Goal: Task Accomplishment & Management: Complete application form

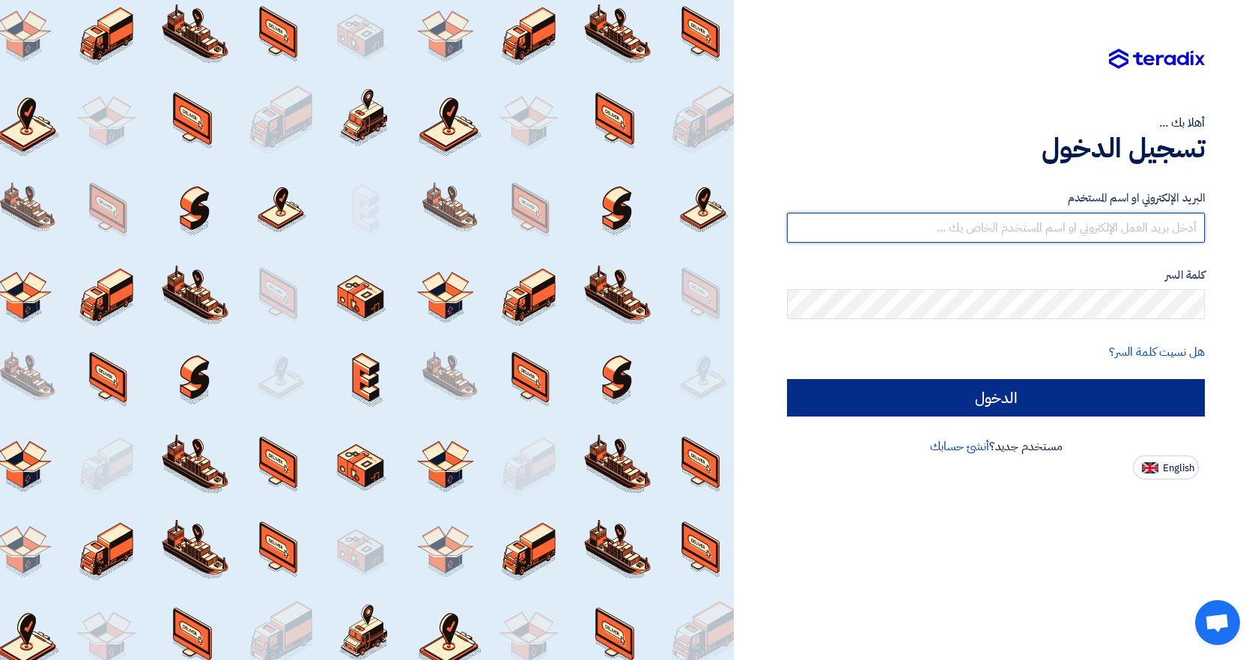
type input "[EMAIL_ADDRESS][DOMAIN_NAME]"
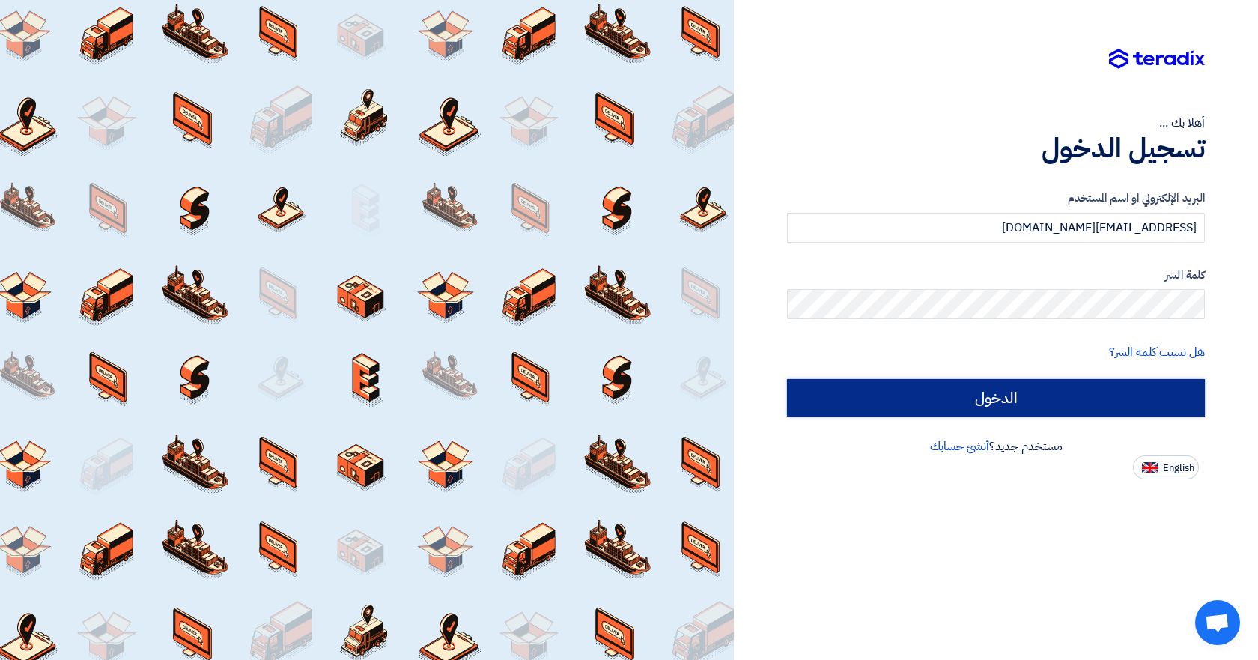
click at [1002, 404] on input "الدخول" at bounding box center [996, 397] width 418 height 37
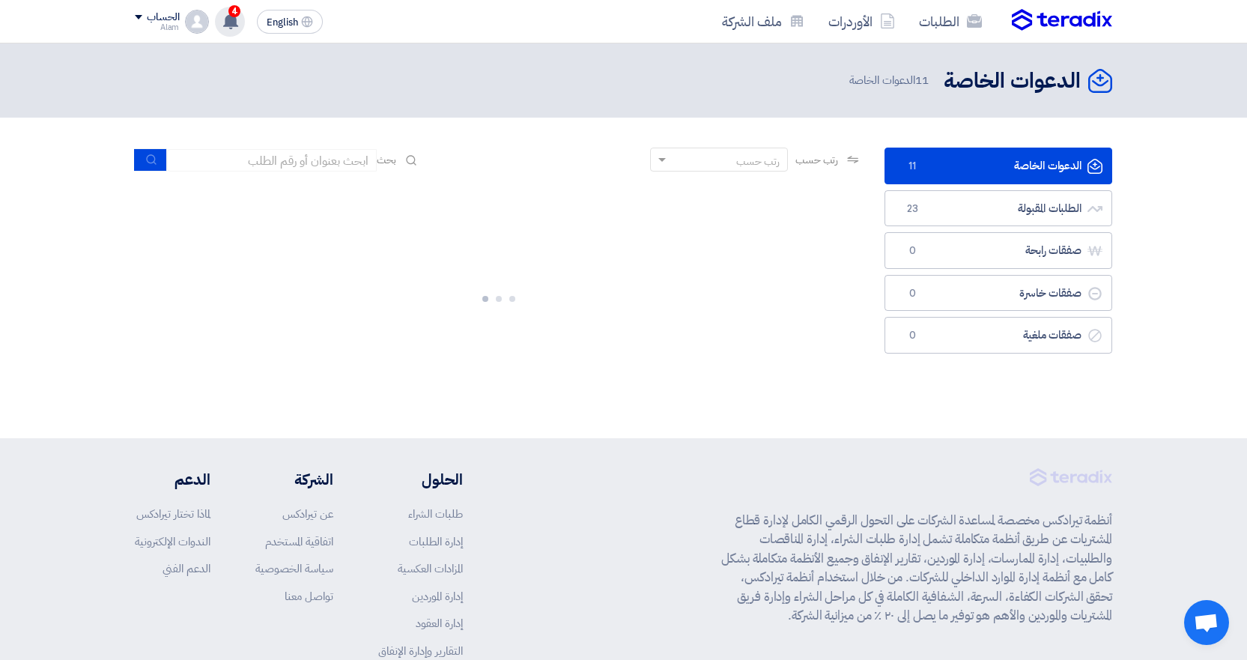
click at [246, 25] on app-header-notification-menu "4 تم نشر طلب عروض أسعار جديد - شاهد التفاصيل 16 hours ago تم نشر طلب عروض أسعار…" at bounding box center [230, 22] width 42 height 30
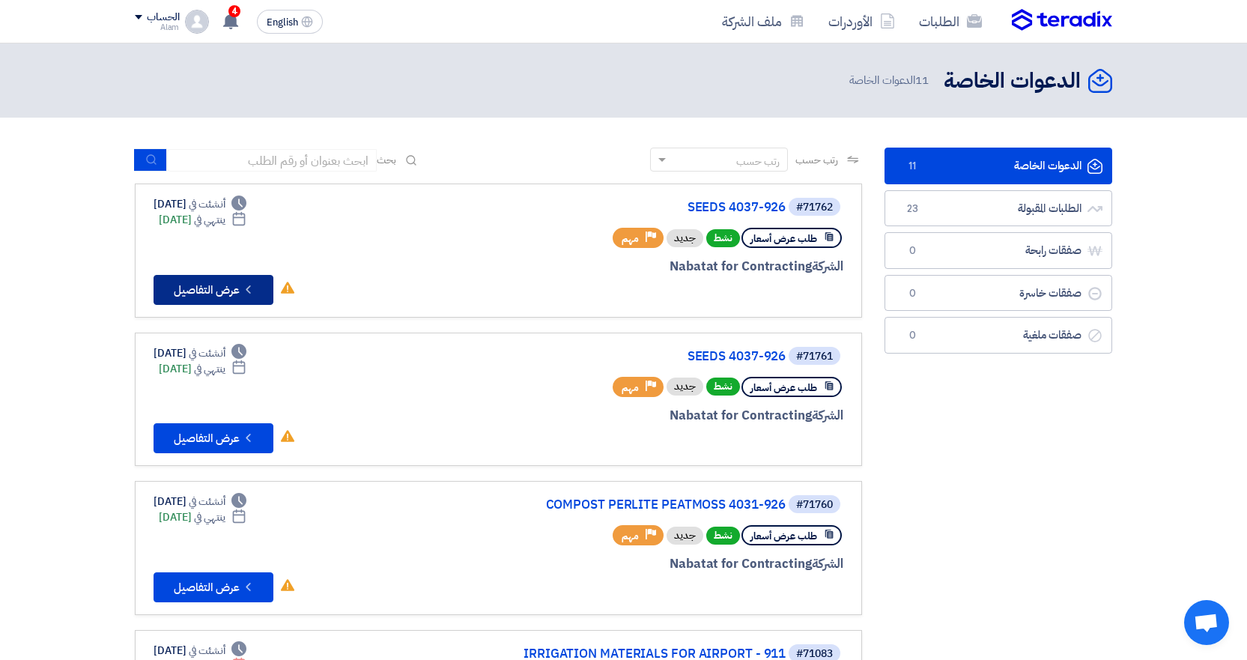
click at [235, 283] on button "Check details عرض التفاصيل" at bounding box center [213, 290] width 120 height 30
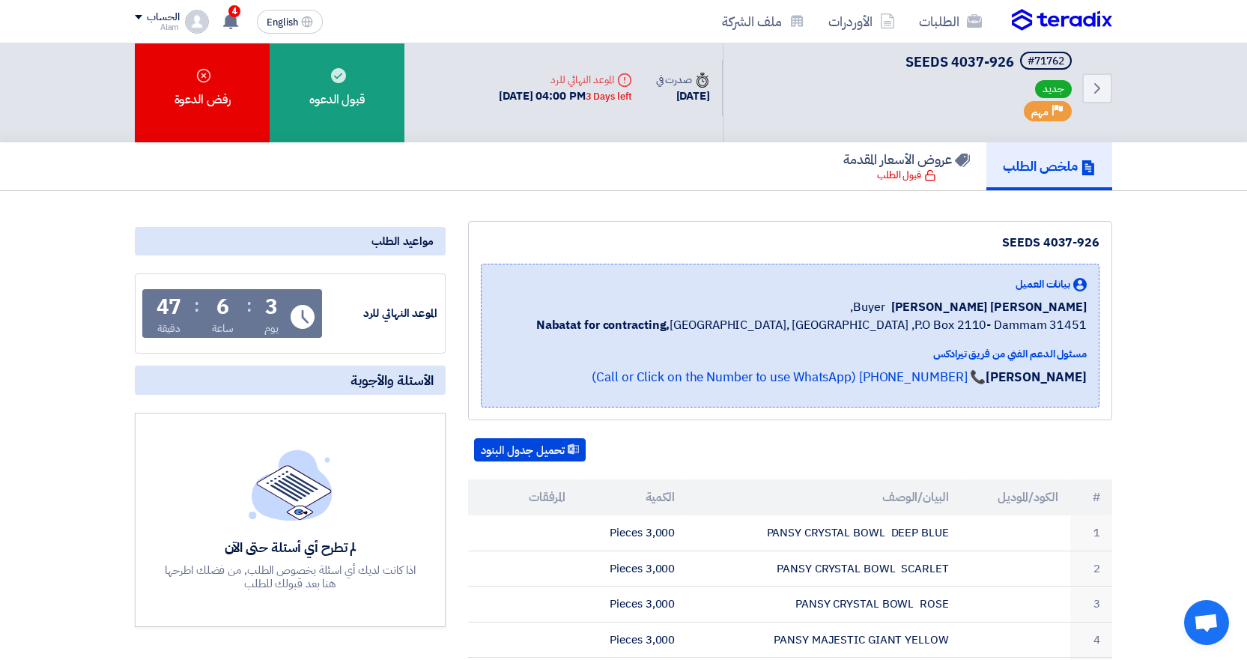
scroll to position [4, 0]
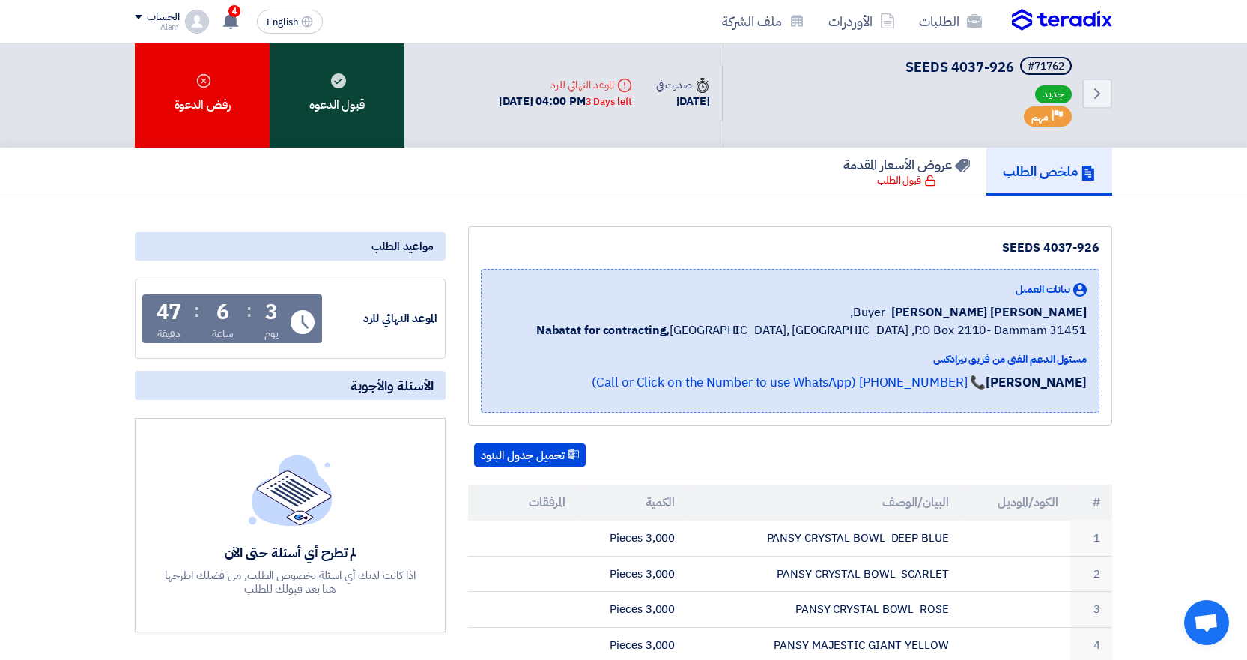
click at [326, 101] on div "قبول الدعوه" at bounding box center [337, 93] width 135 height 109
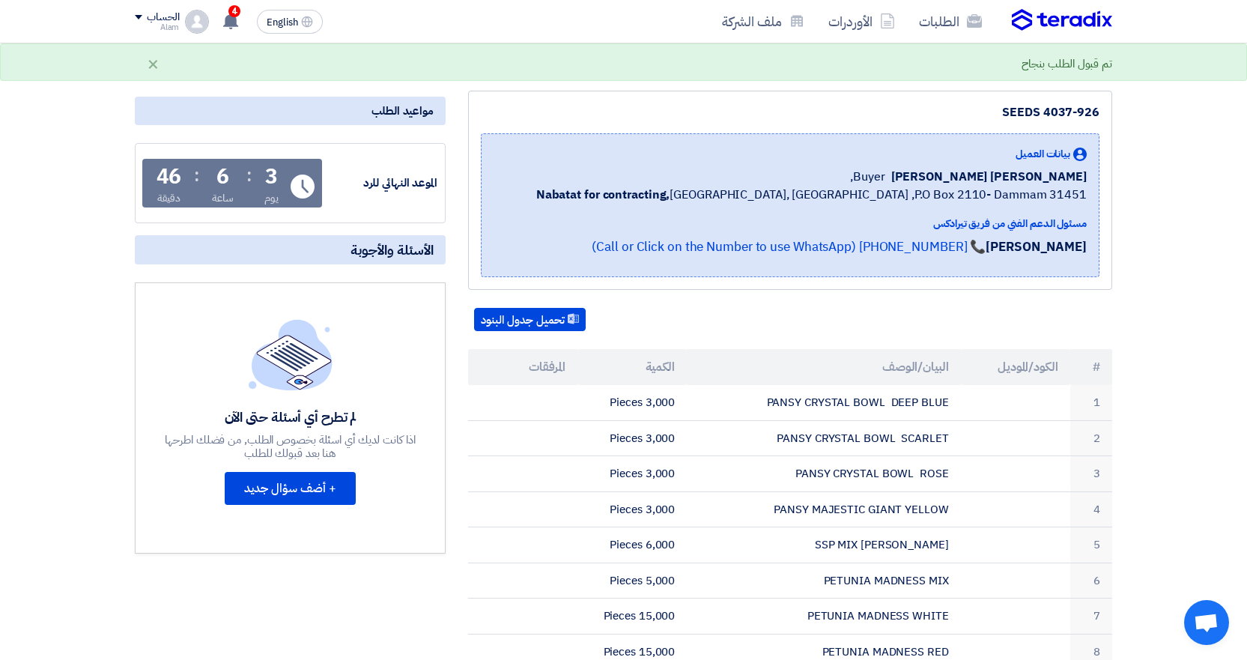
scroll to position [0, 0]
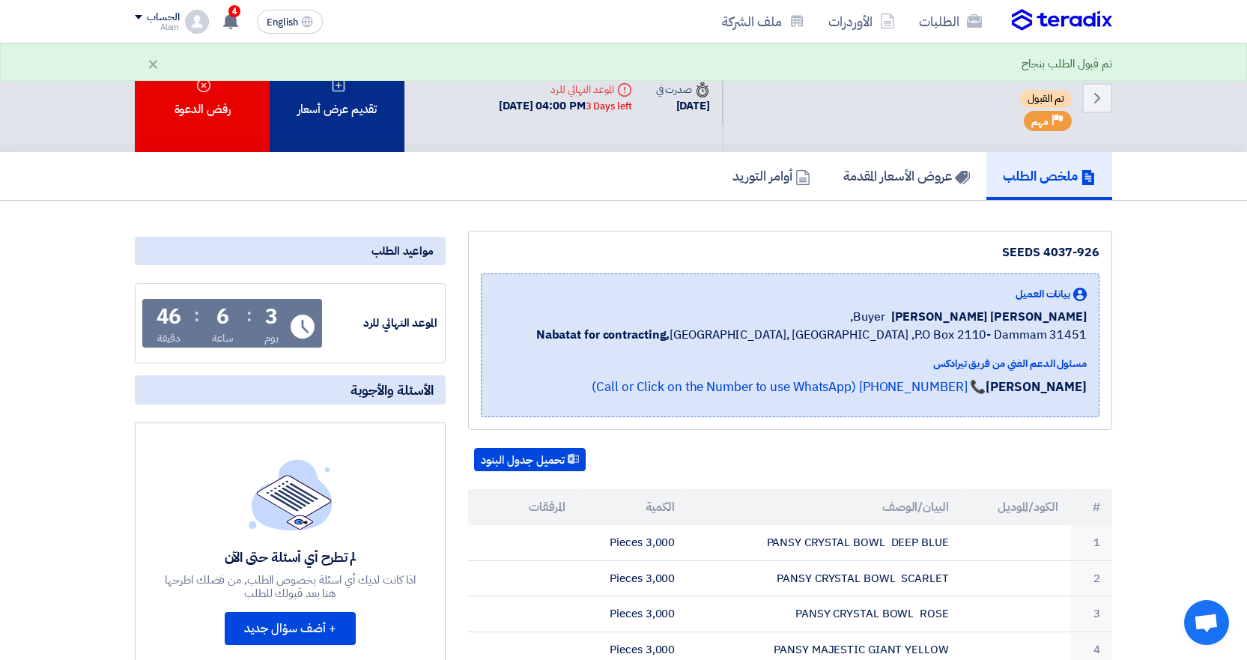
click at [329, 133] on div "تقديم عرض أسعار" at bounding box center [337, 97] width 135 height 109
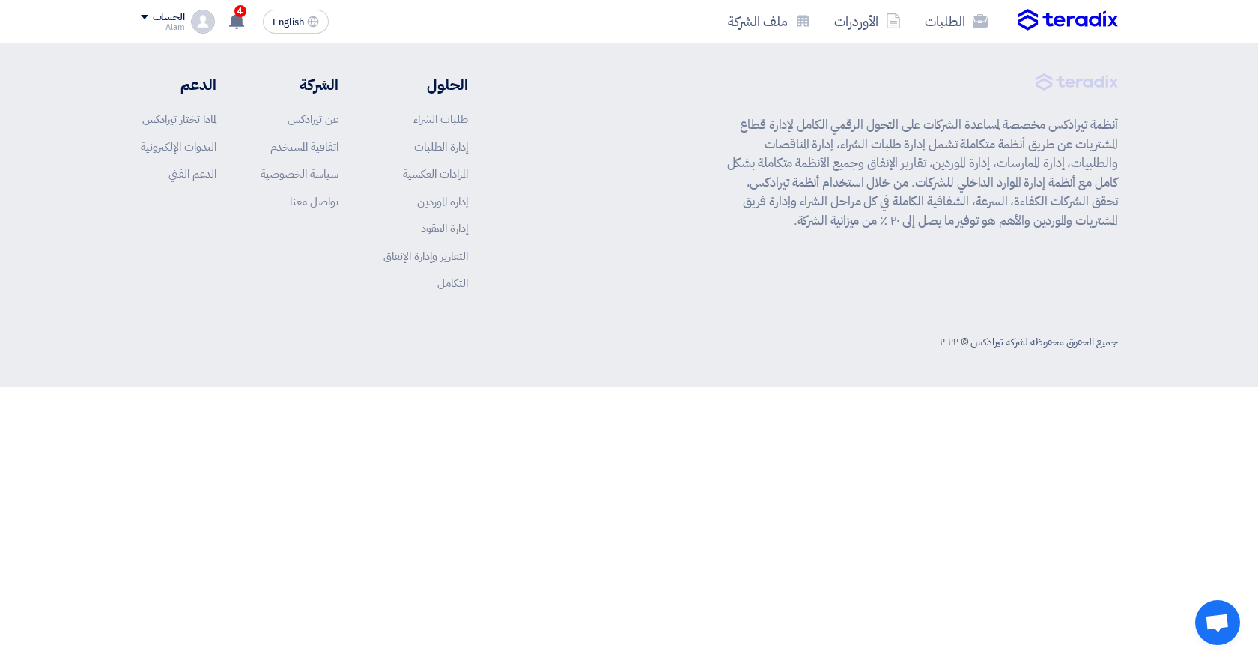
click at [347, 139] on div "الحلول طلبات الشراء إدارة الطلبات المزادات العكسية إدارة الموردين إدارة العقود …" at bounding box center [305, 187] width 328 height 229
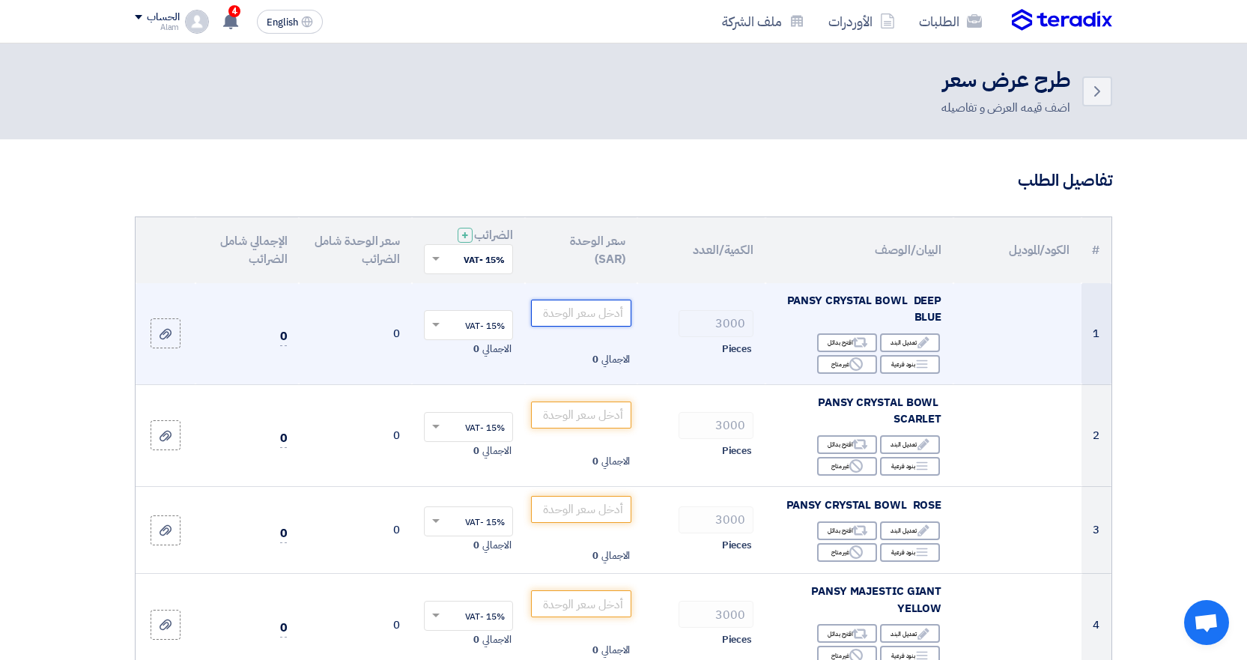
click at [602, 316] on input "number" at bounding box center [581, 312] width 101 height 27
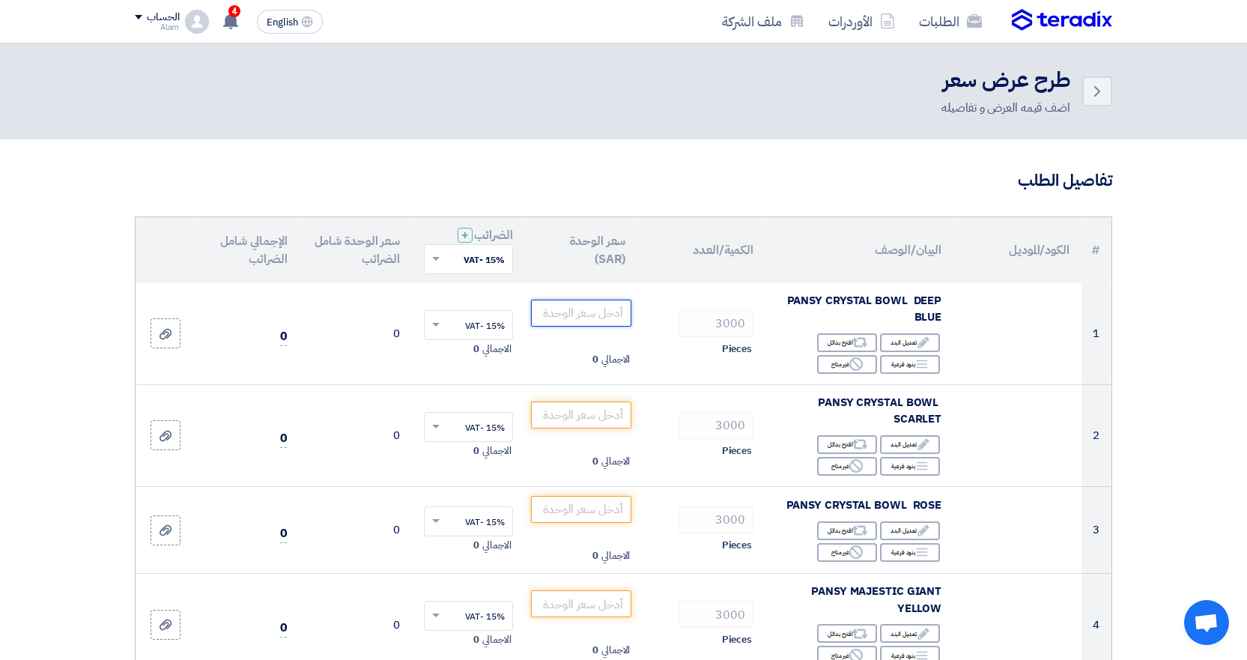
type input "0"
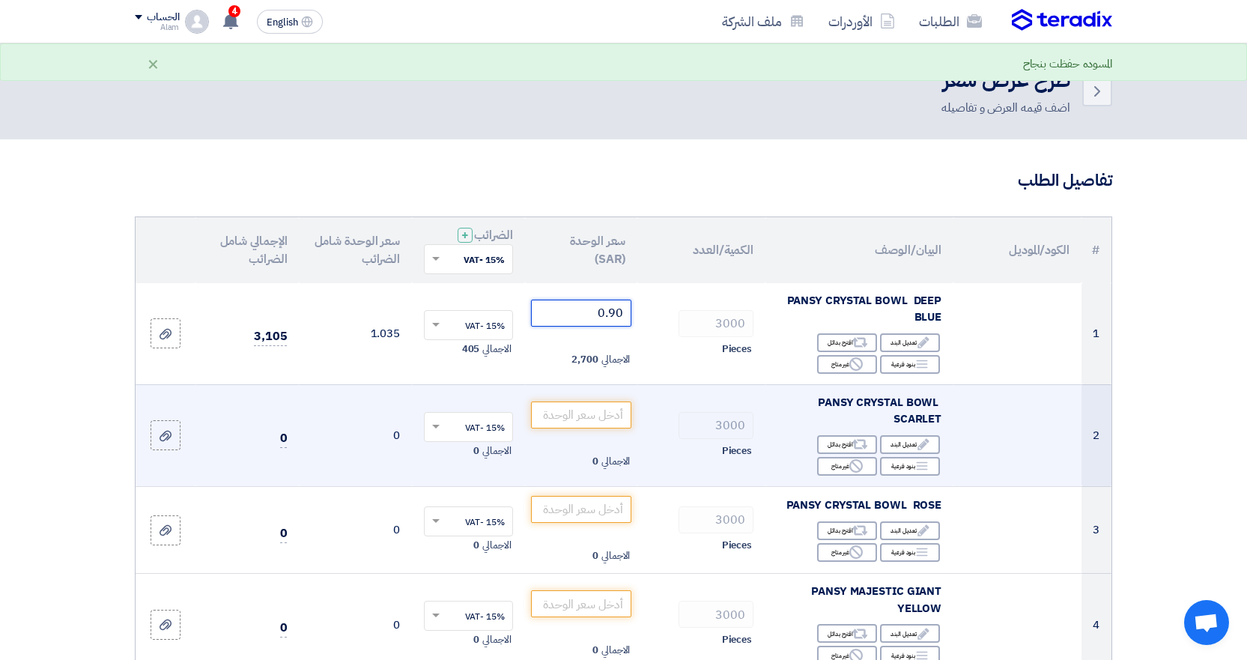
type input "0.90"
click at [588, 392] on td "الاجمالي 0" at bounding box center [581, 435] width 113 height 102
click at [593, 412] on input "number" at bounding box center [581, 414] width 101 height 27
type input "0"
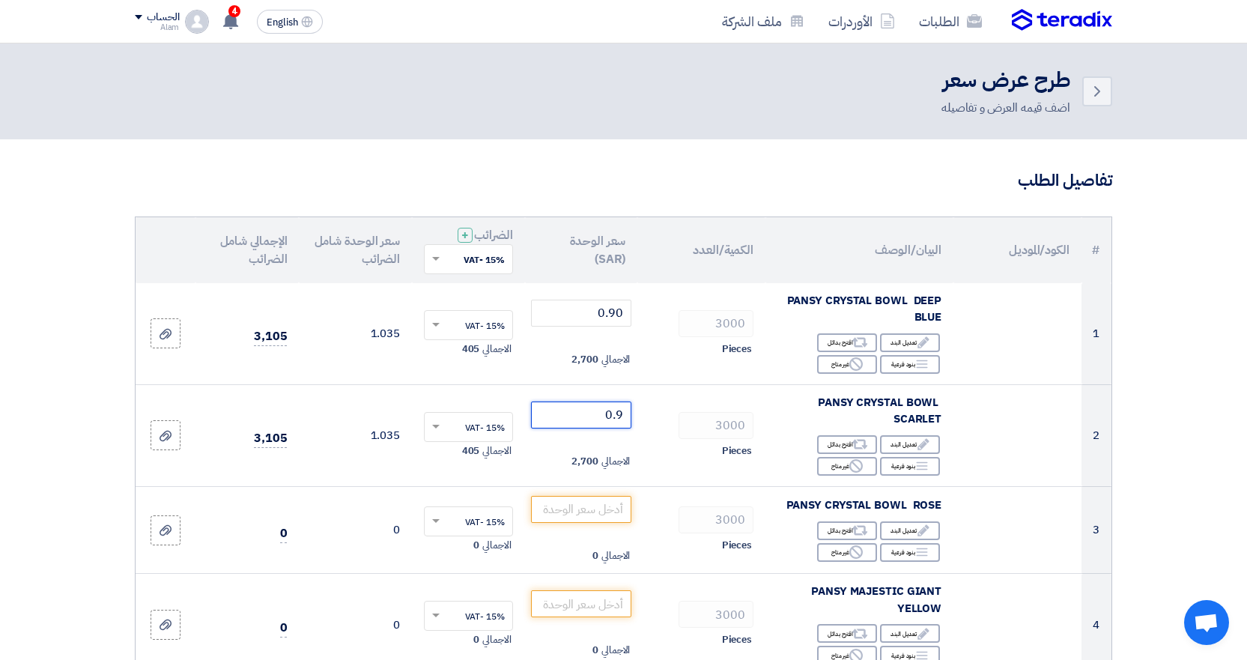
type input "0"
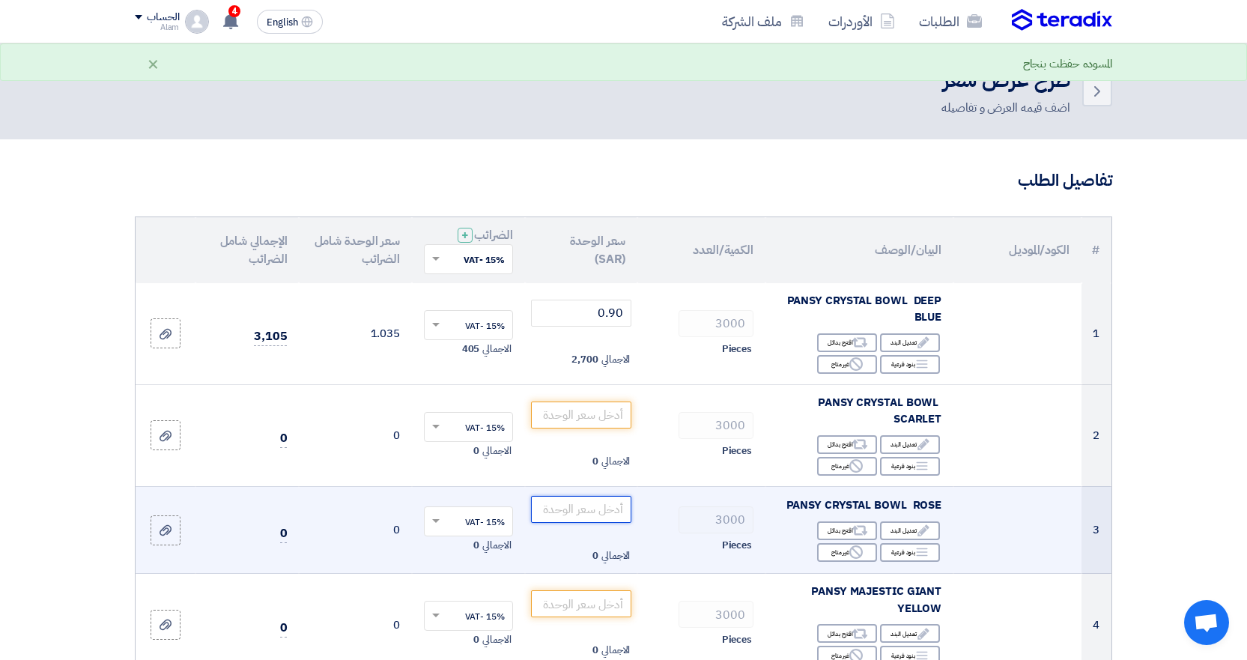
click at [603, 507] on input "number" at bounding box center [581, 509] width 101 height 27
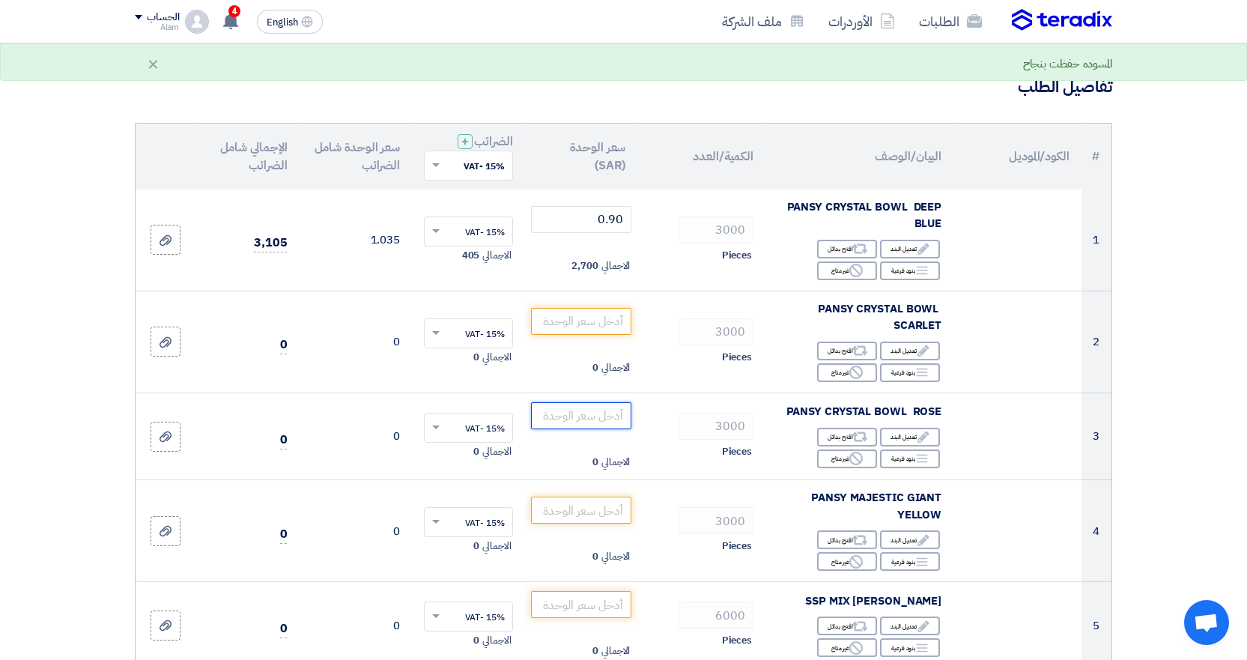
scroll to position [96, 0]
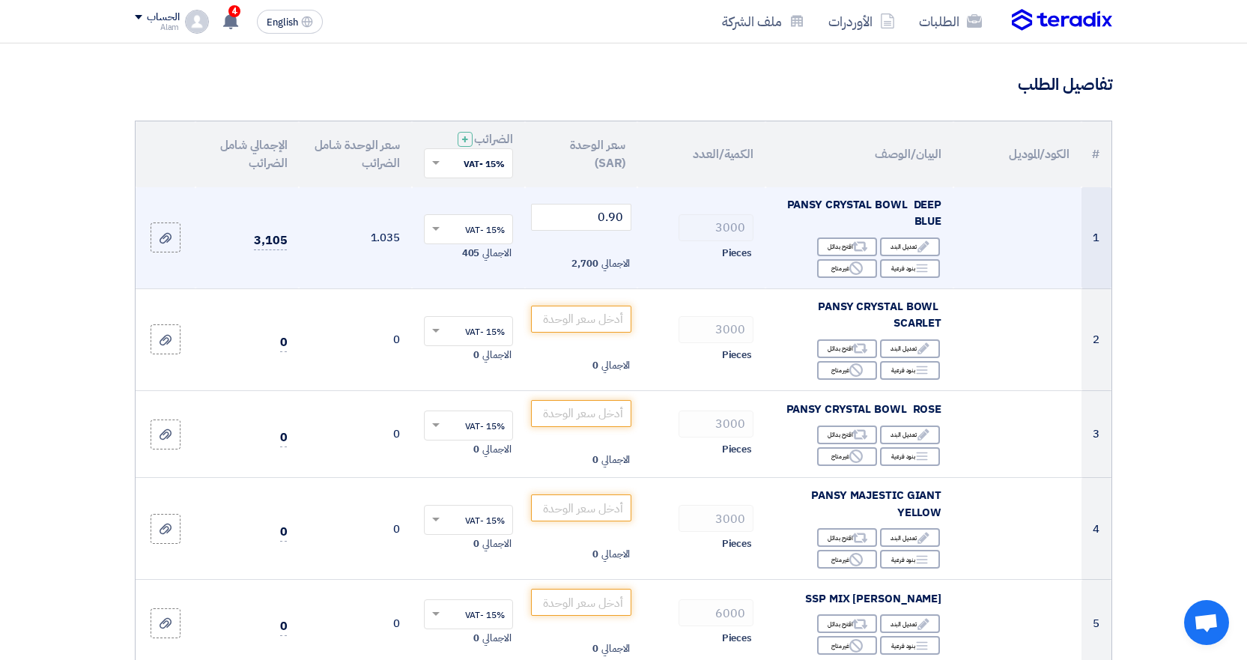
click at [916, 211] on span "PANSY CRYSTAL BOWL DEEP BLUE" at bounding box center [864, 213] width 155 height 34
copy td "PANSY CRYSTAL BOWL DEEP BLUE"
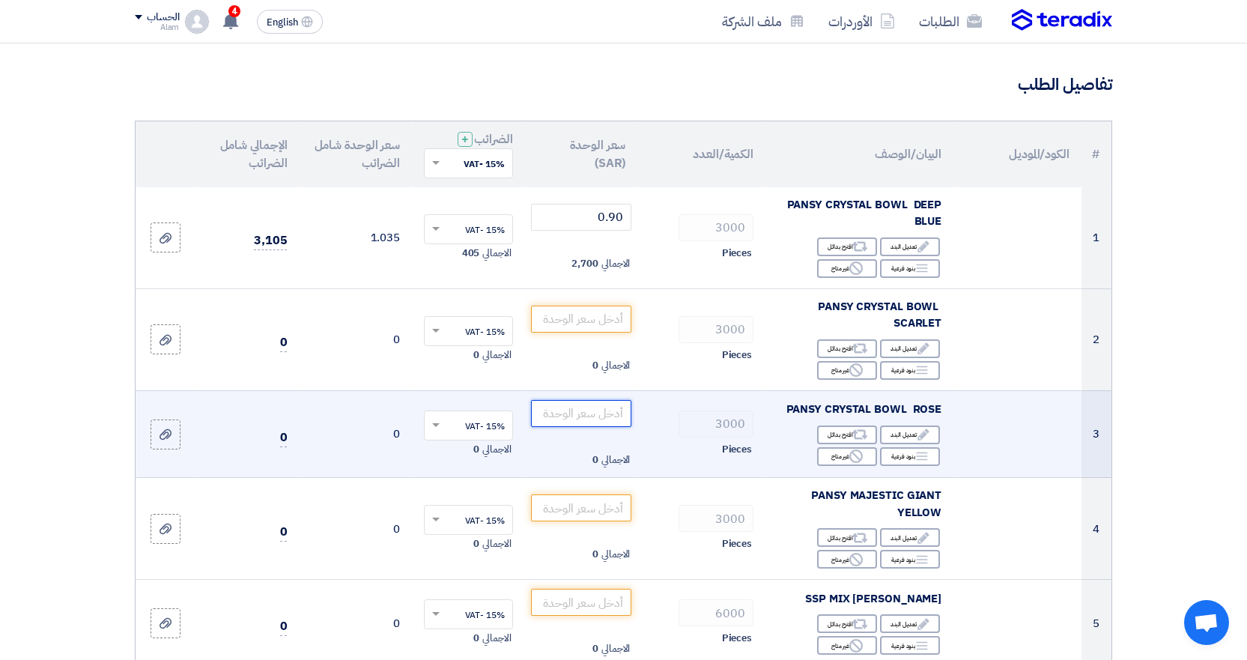
click at [588, 408] on input "number" at bounding box center [581, 413] width 101 height 27
type input "0"
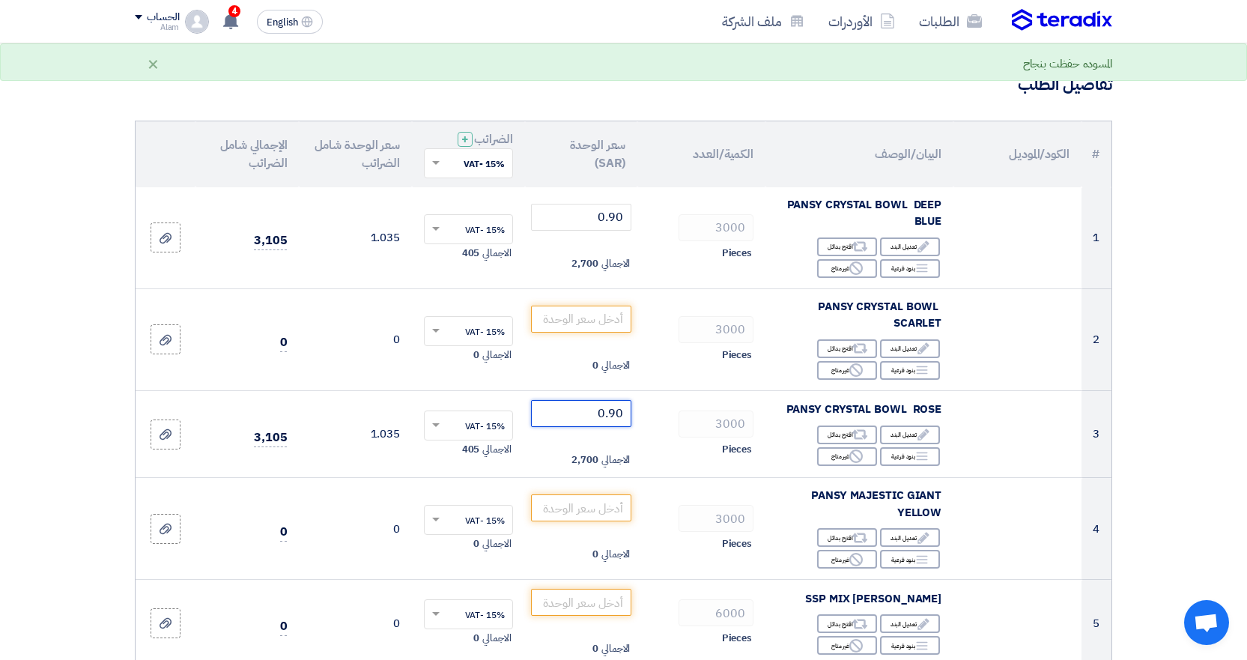
scroll to position [672, 0]
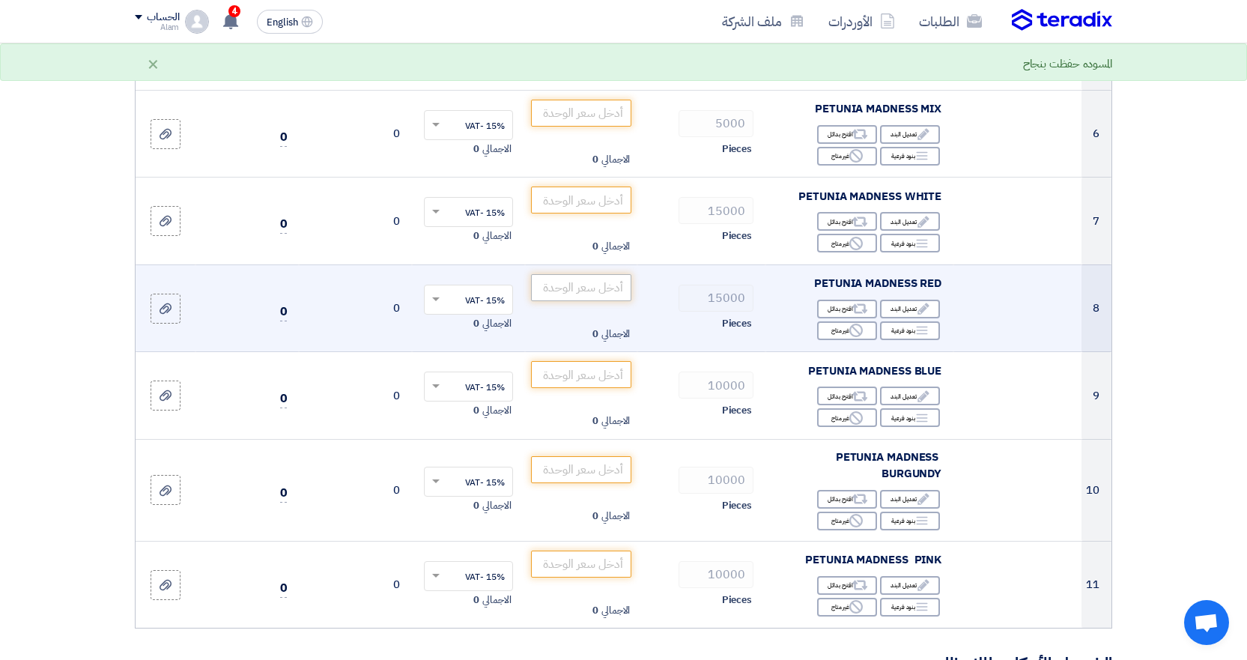
type input "0.90"
click at [598, 298] on input "number" at bounding box center [581, 287] width 101 height 27
type input "0"
click at [598, 298] on input "0" at bounding box center [581, 287] width 101 height 27
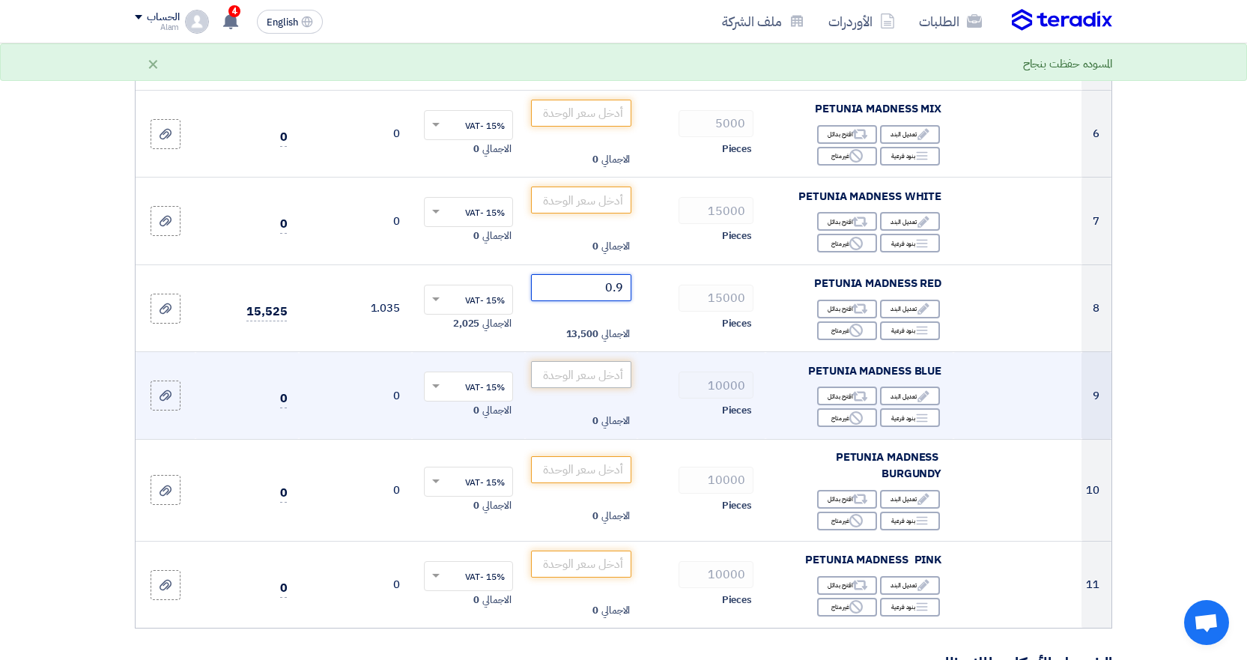
type input "0.9"
click at [610, 362] on input "number" at bounding box center [581, 374] width 101 height 27
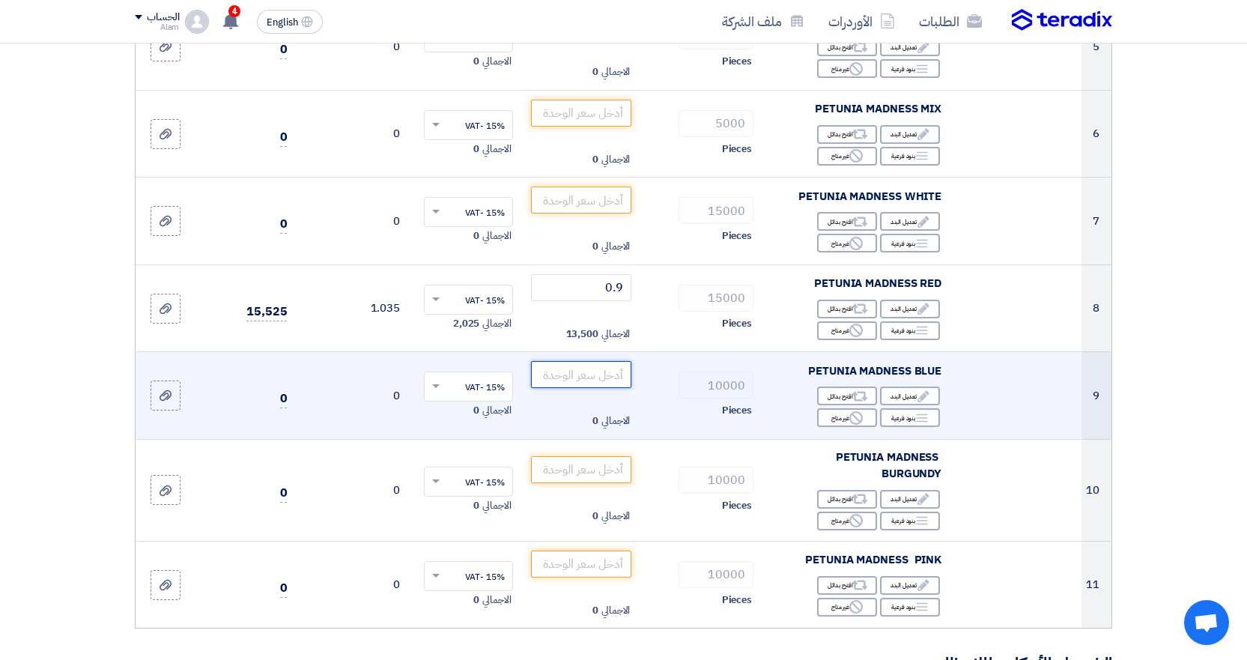
type input "0"
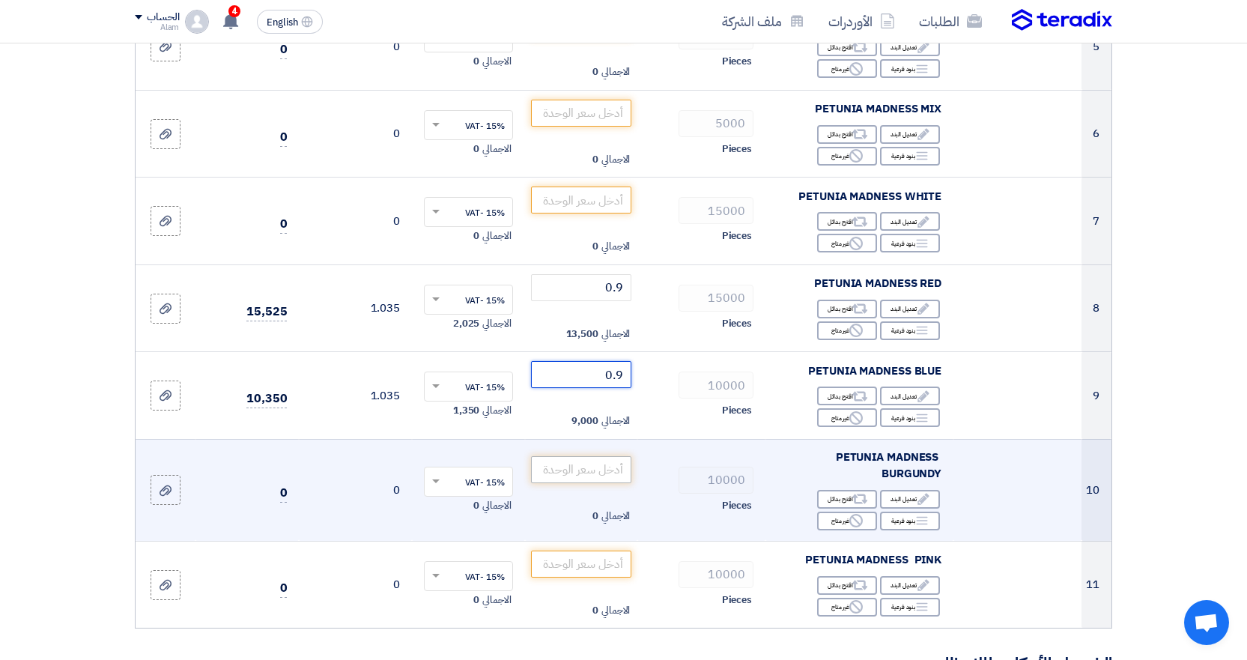
type input "0.9"
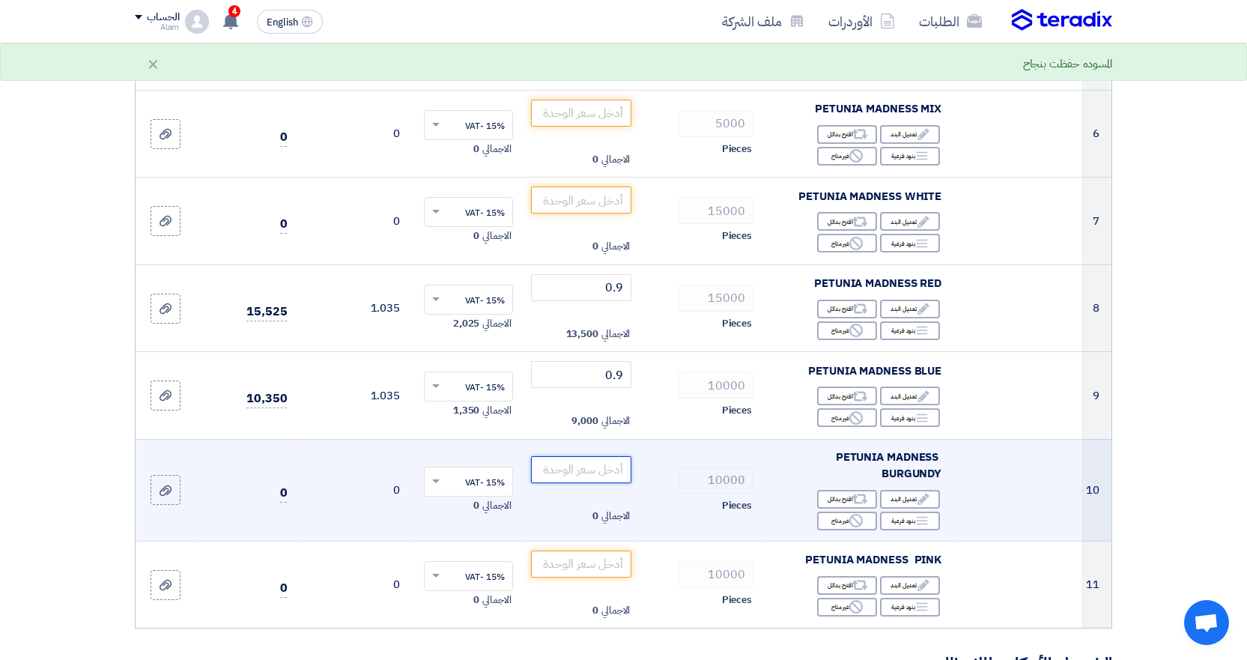
click at [575, 469] on input "number" at bounding box center [581, 469] width 101 height 27
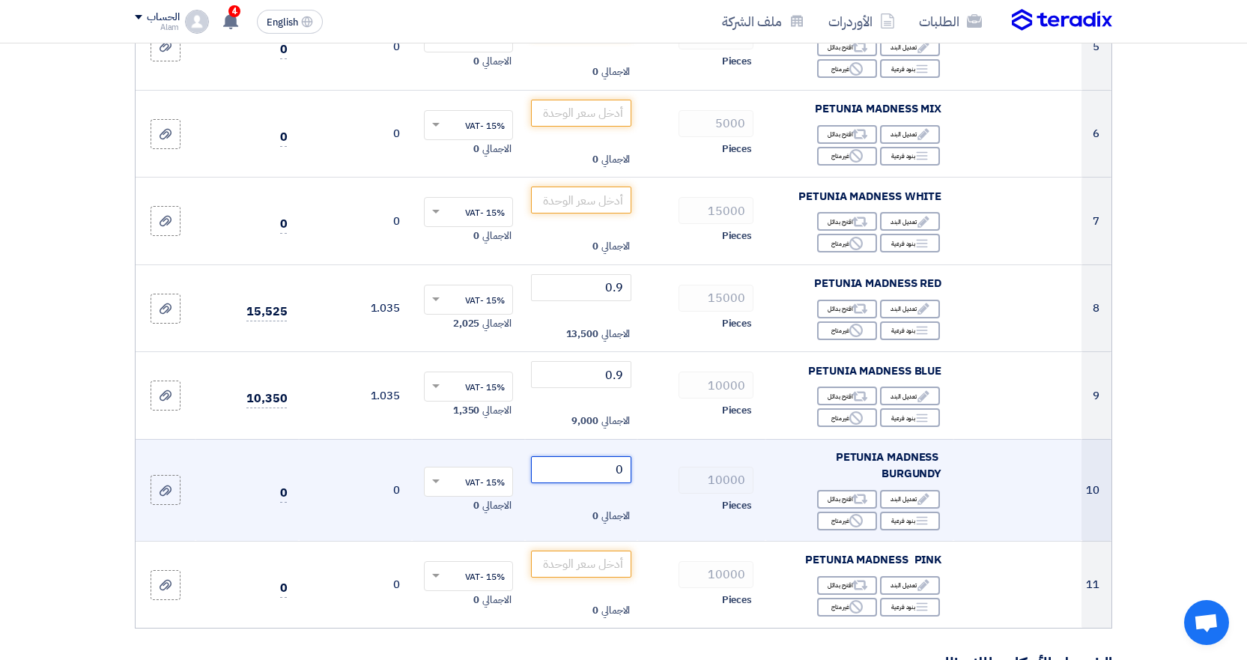
click at [615, 466] on input "0" at bounding box center [581, 469] width 101 height 27
type input "00"
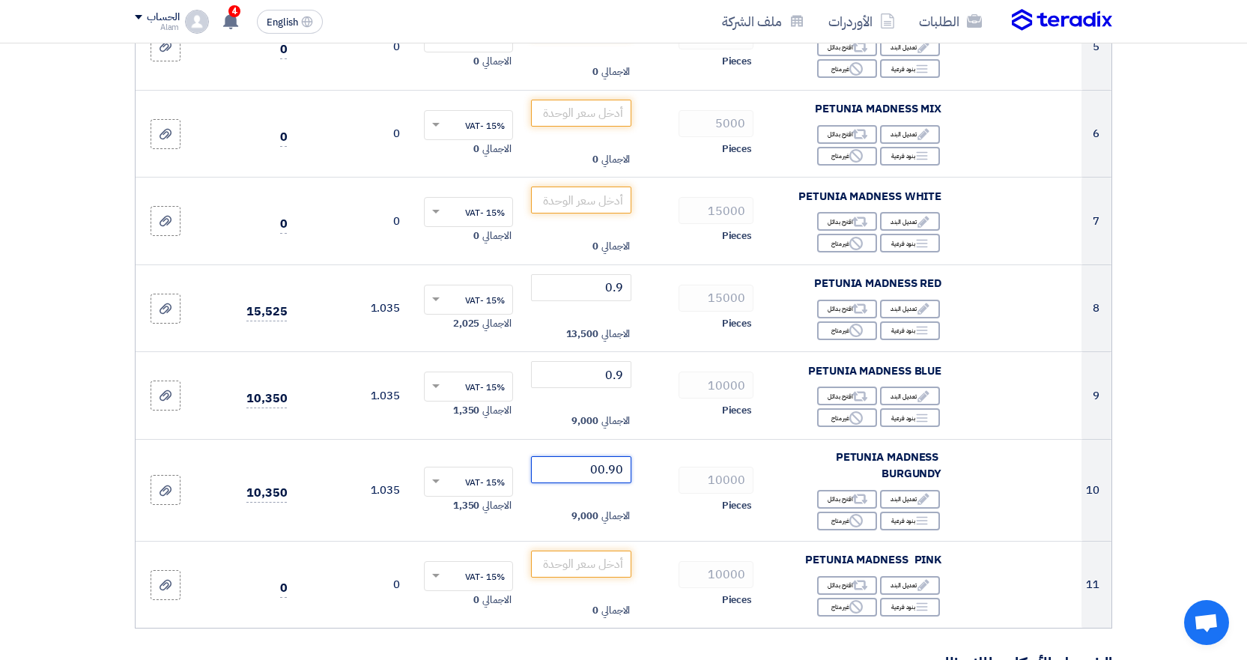
type input "0"
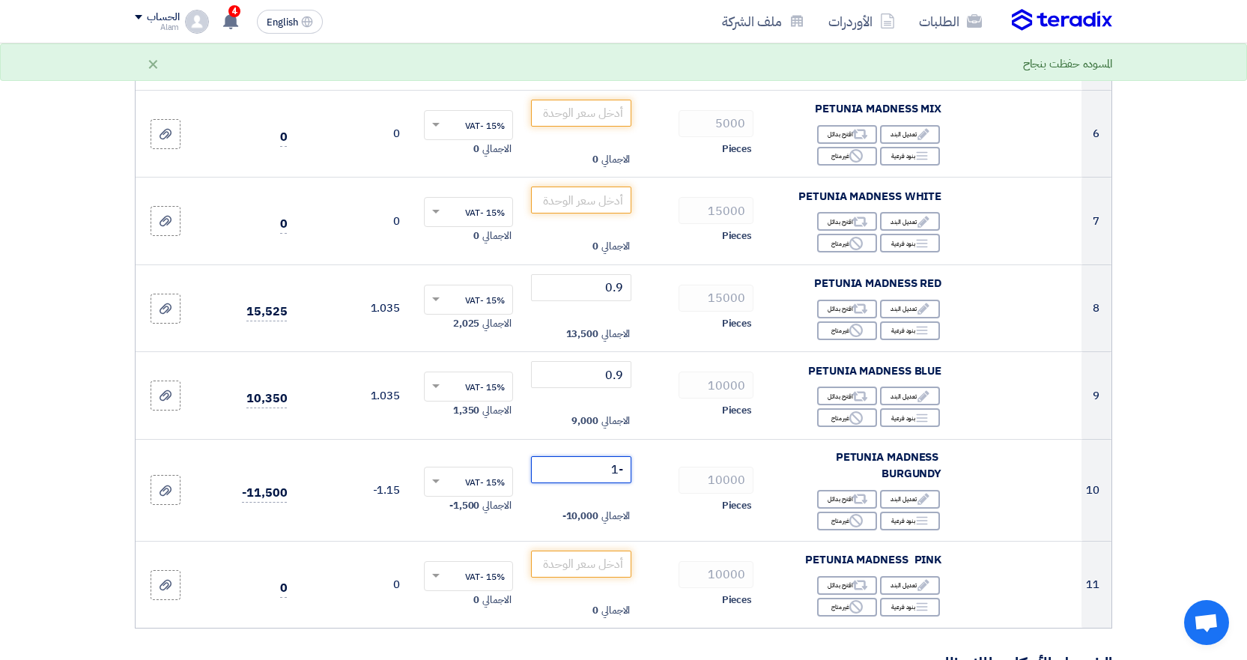
type input "0"
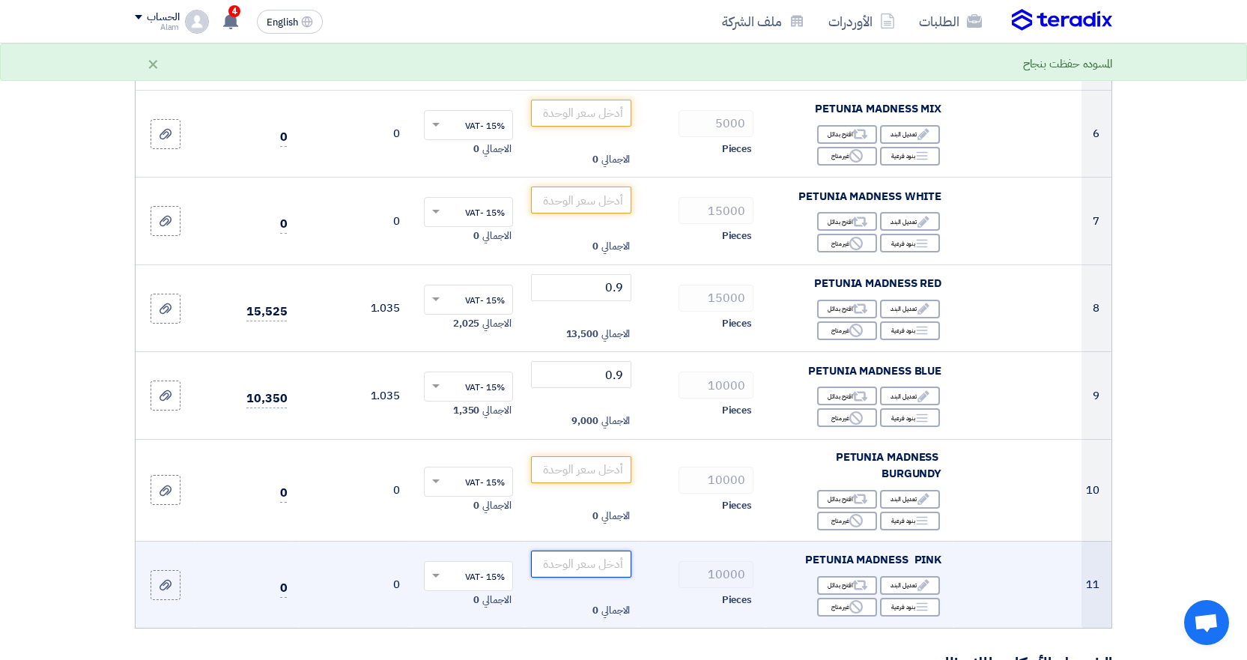
click at [621, 558] on input "number" at bounding box center [581, 563] width 101 height 27
type input "0"
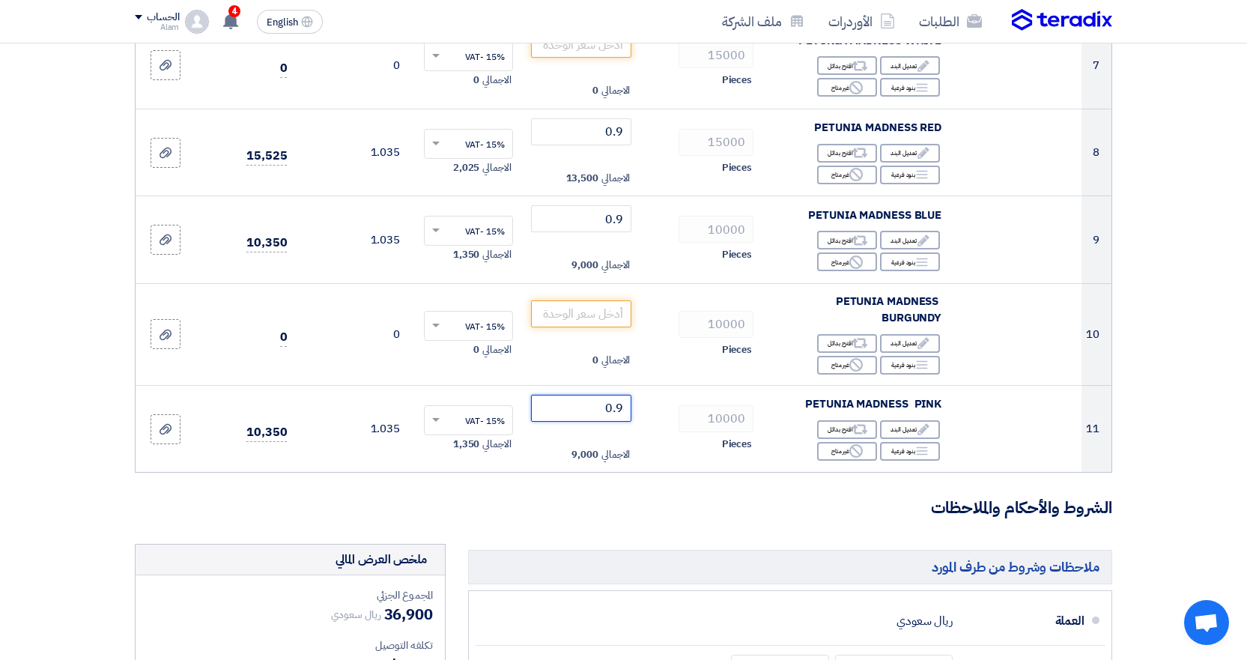
scroll to position [260, 0]
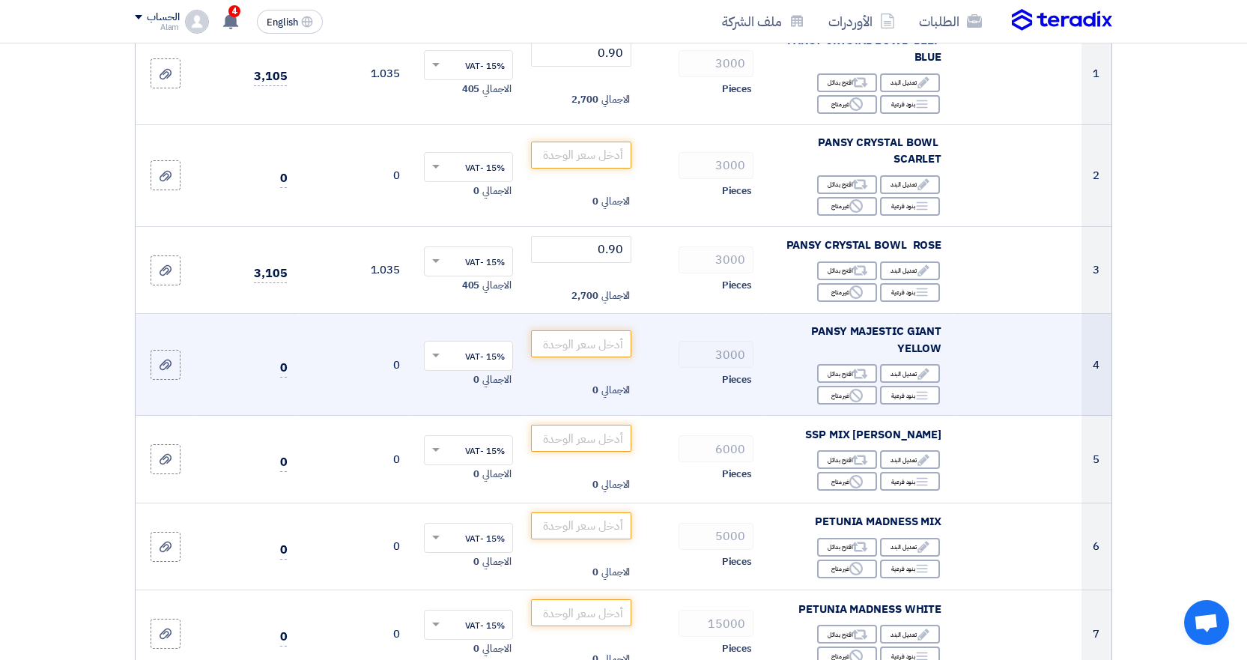
type input "0.9"
click at [566, 328] on td "الاجمالي 0" at bounding box center [581, 365] width 113 height 102
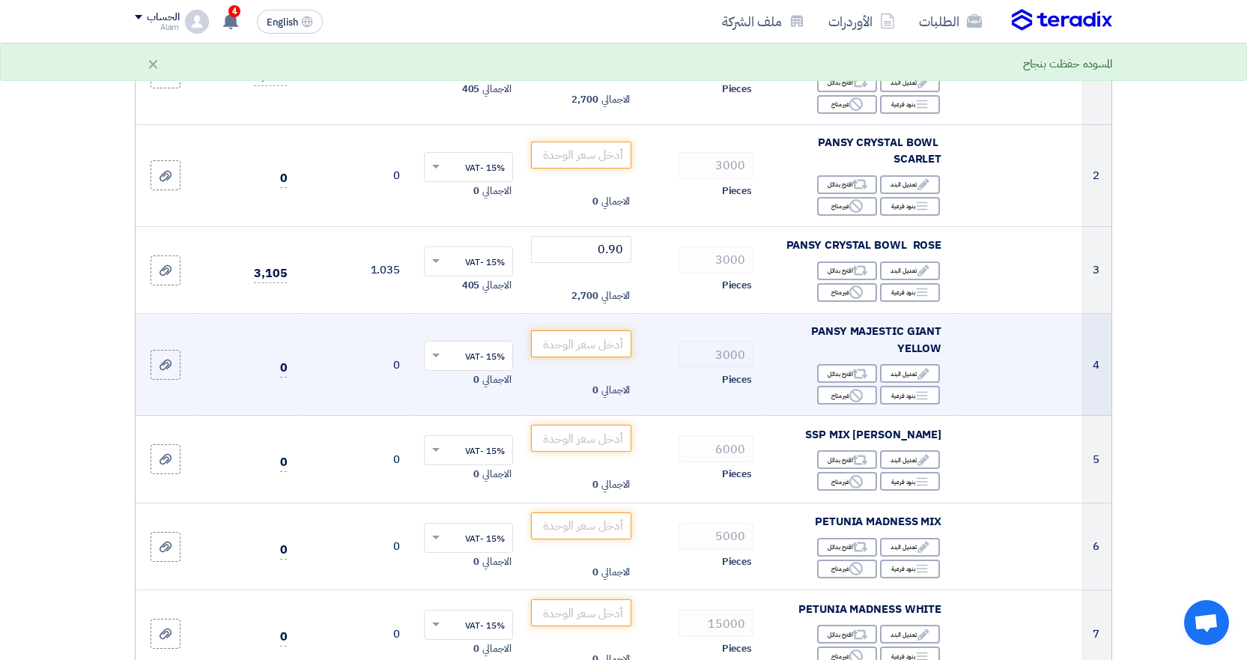
click at [508, 376] on span "الاجمالي" at bounding box center [496, 379] width 28 height 15
click at [544, 338] on input "number" at bounding box center [581, 343] width 101 height 27
type input "0"
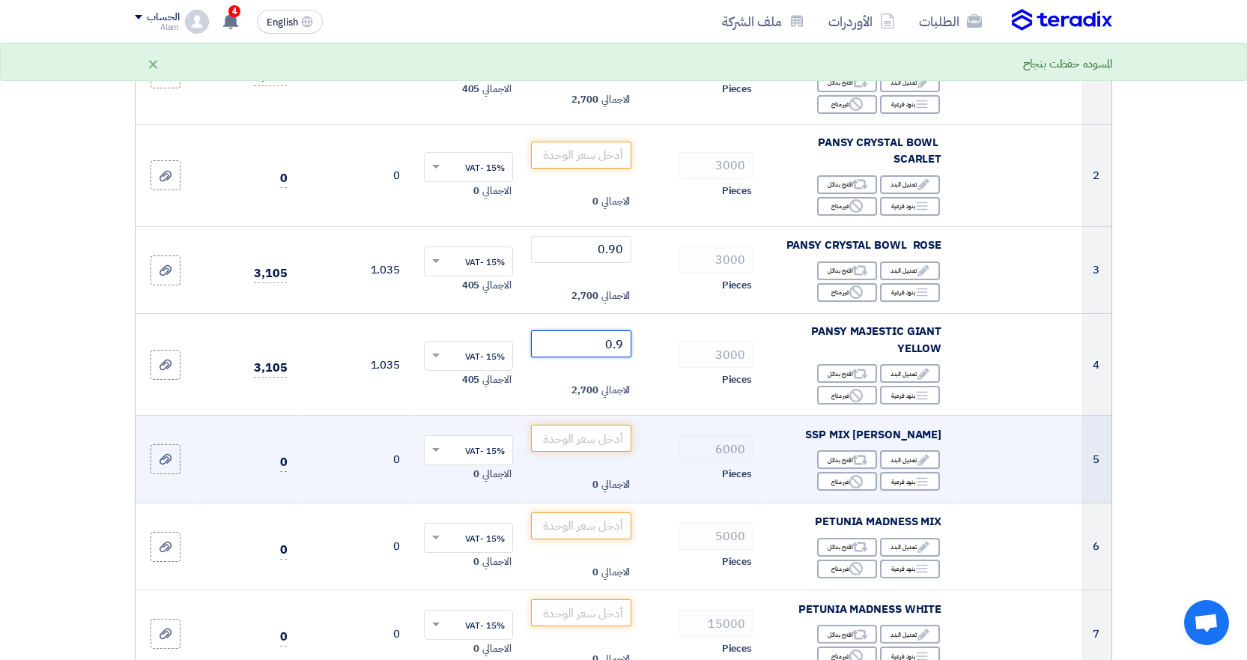
type input "0.9"
click at [606, 422] on td "الاجمالي 0" at bounding box center [581, 460] width 113 height 88
click at [601, 436] on input "number" at bounding box center [581, 437] width 101 height 27
type input "0"
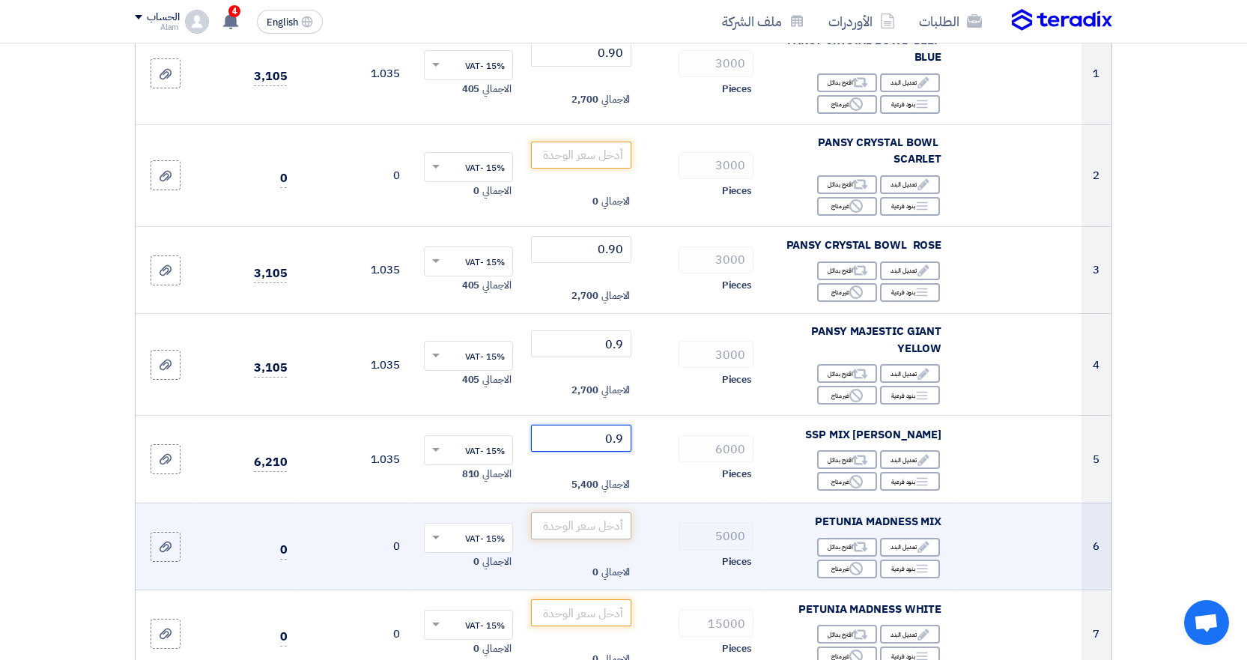
type input "0.9"
click at [576, 531] on input "number" at bounding box center [581, 525] width 101 height 27
type input "0"
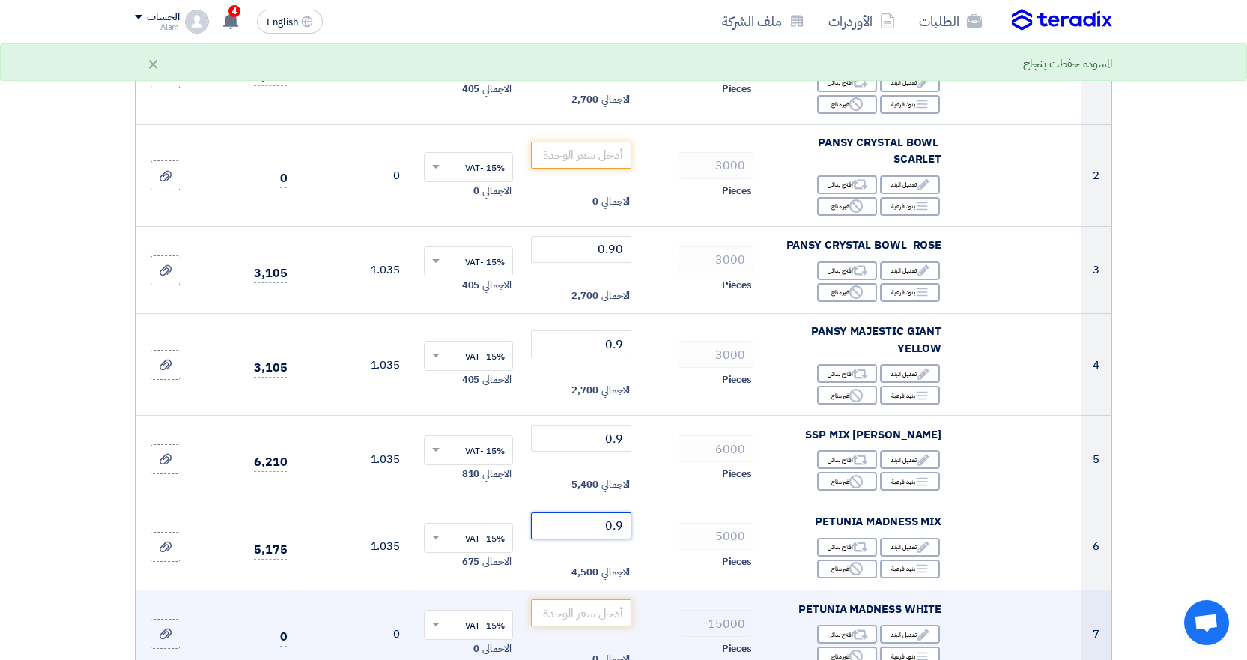
type input "0.9"
click at [592, 615] on input "number" at bounding box center [581, 612] width 101 height 27
type input "0"
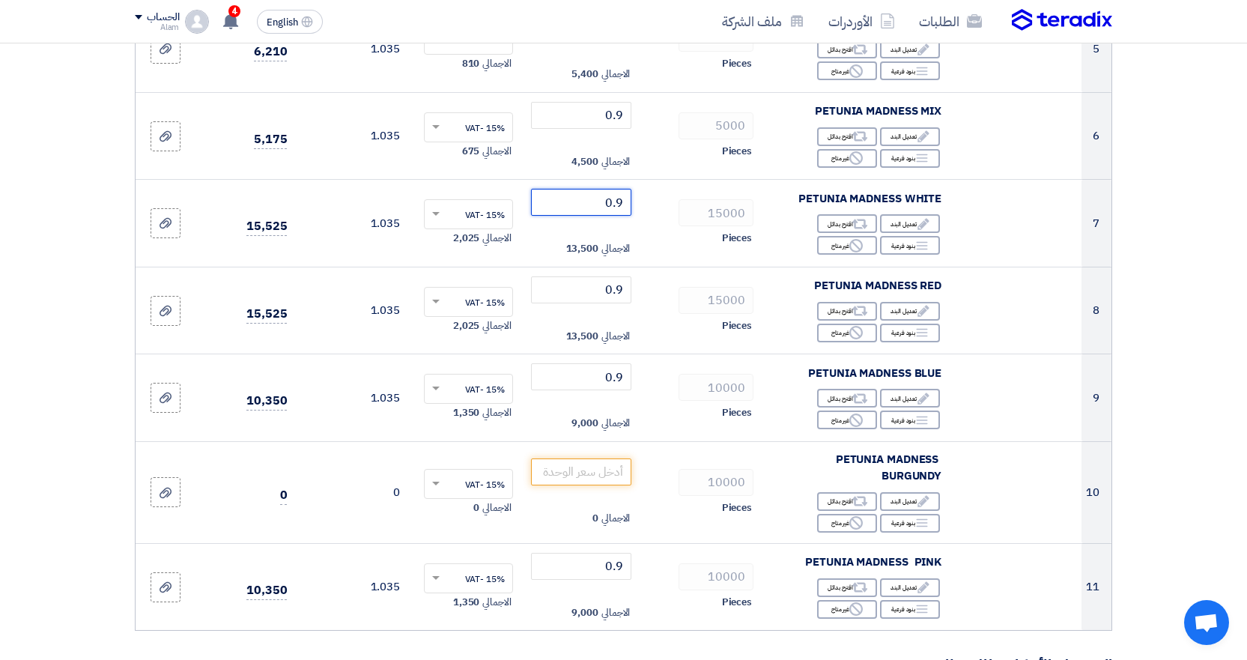
scroll to position [689, 0]
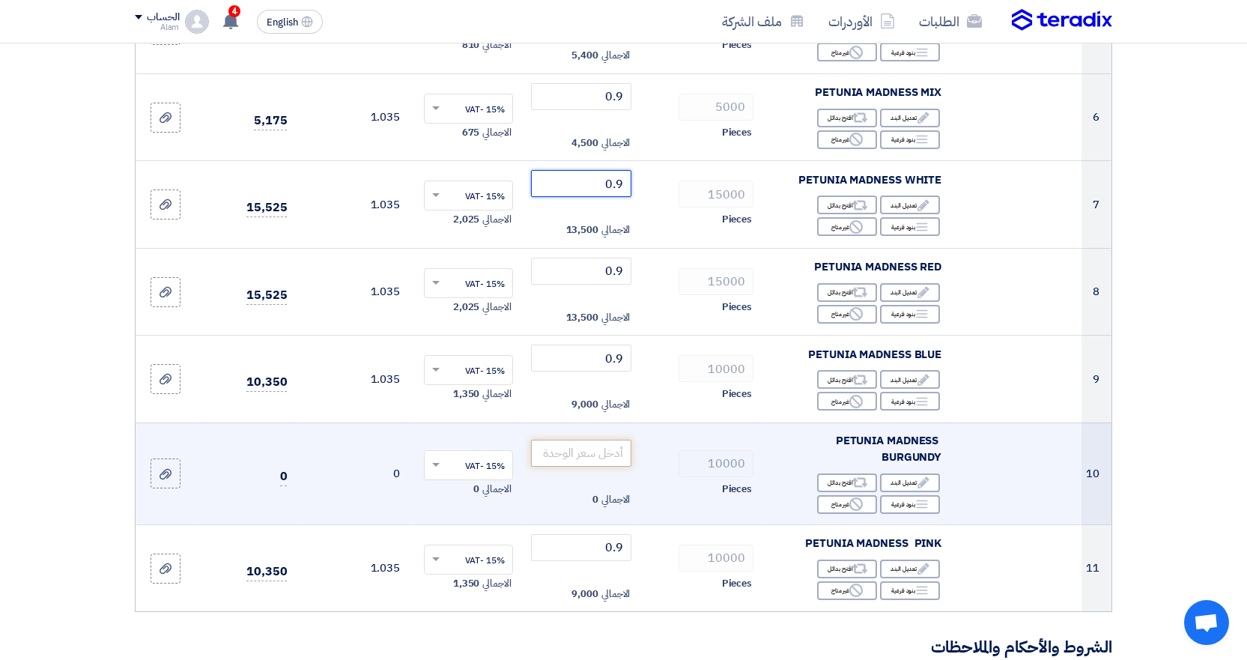
type input "0.9"
click at [571, 461] on input "number" at bounding box center [581, 452] width 101 height 27
click at [572, 461] on input "number" at bounding box center [581, 452] width 101 height 27
type input "0"
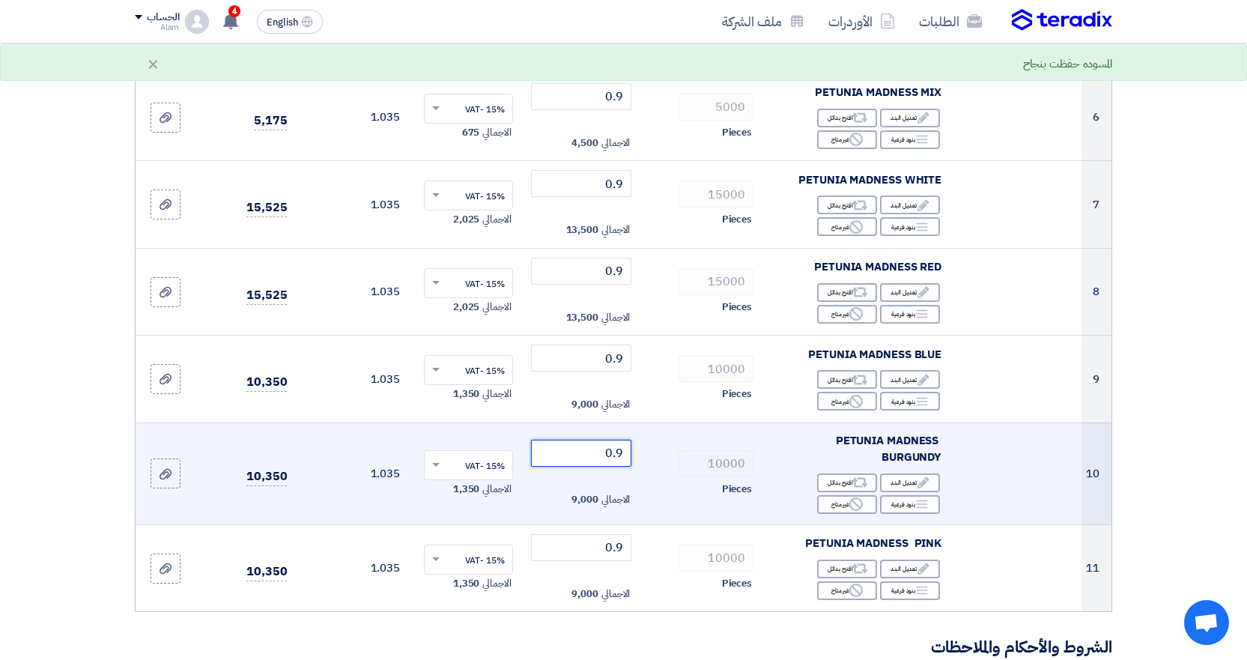
type input "0.9"
click at [583, 514] on td "0.9 الاجمالي 9,000" at bounding box center [581, 473] width 113 height 102
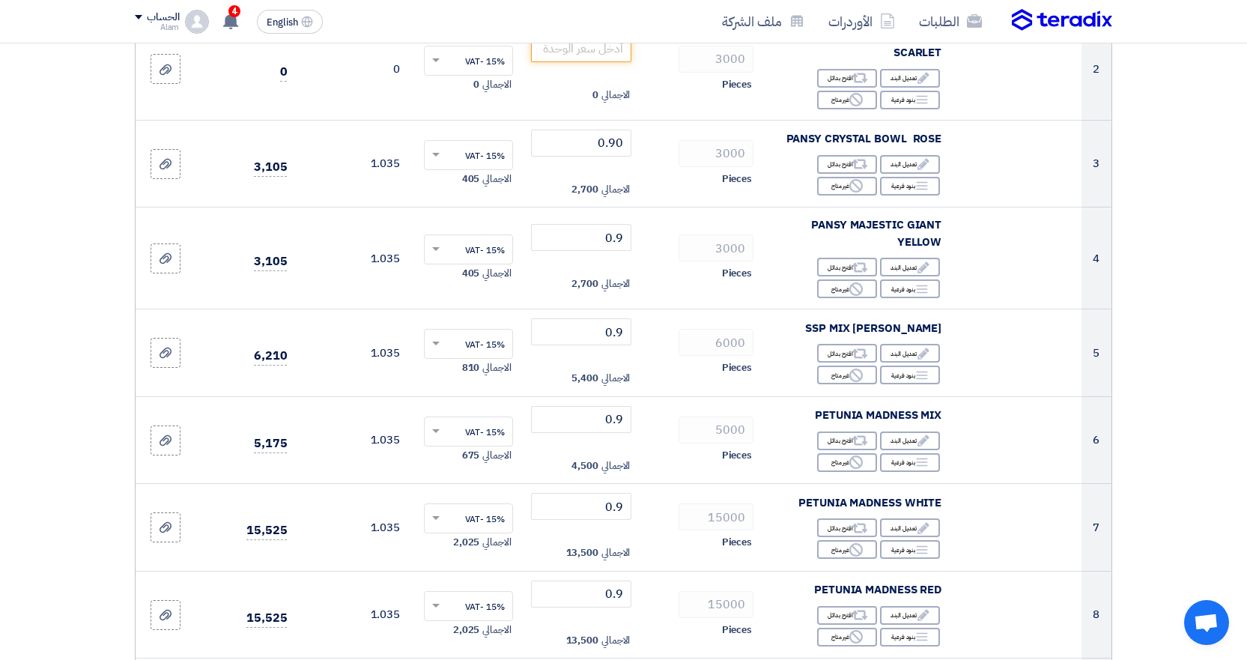
scroll to position [311, 0]
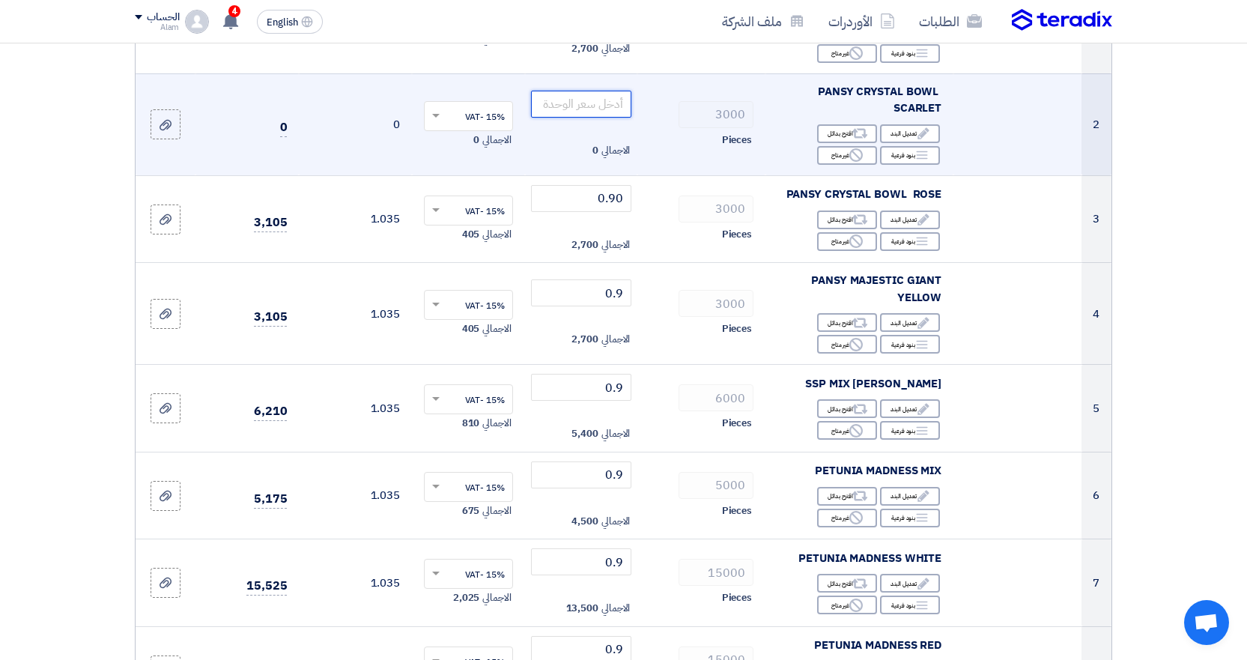
click at [615, 106] on input "number" at bounding box center [581, 104] width 101 height 27
type input "0"
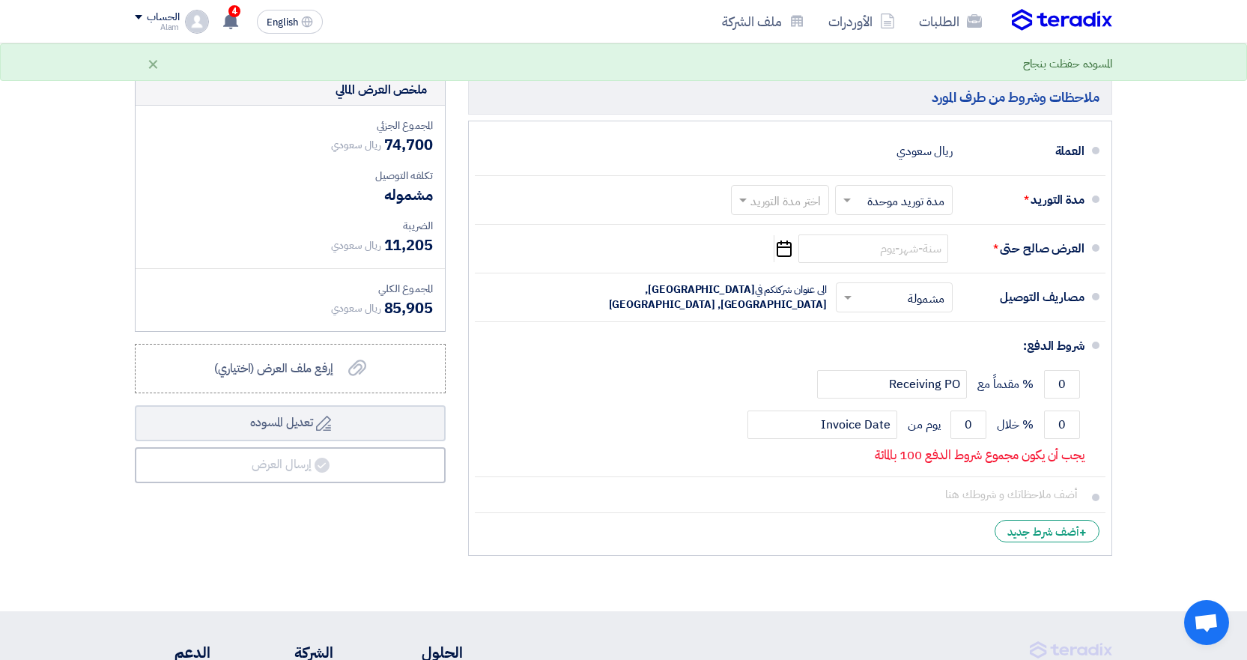
scroll to position [1308, 0]
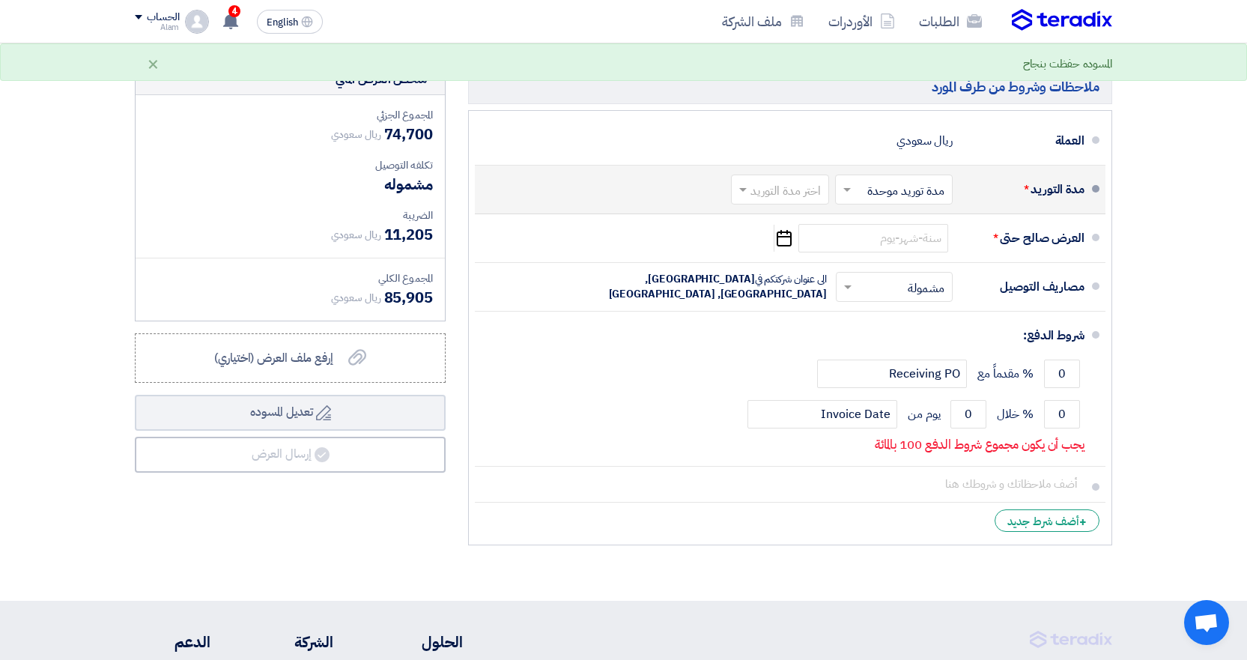
type input "0.9"
click at [866, 195] on input "text" at bounding box center [891, 191] width 110 height 22
click at [746, 180] on input "text" at bounding box center [776, 191] width 91 height 22
click at [809, 282] on span "1-2 اسبوع" at bounding box center [798, 277] width 51 height 18
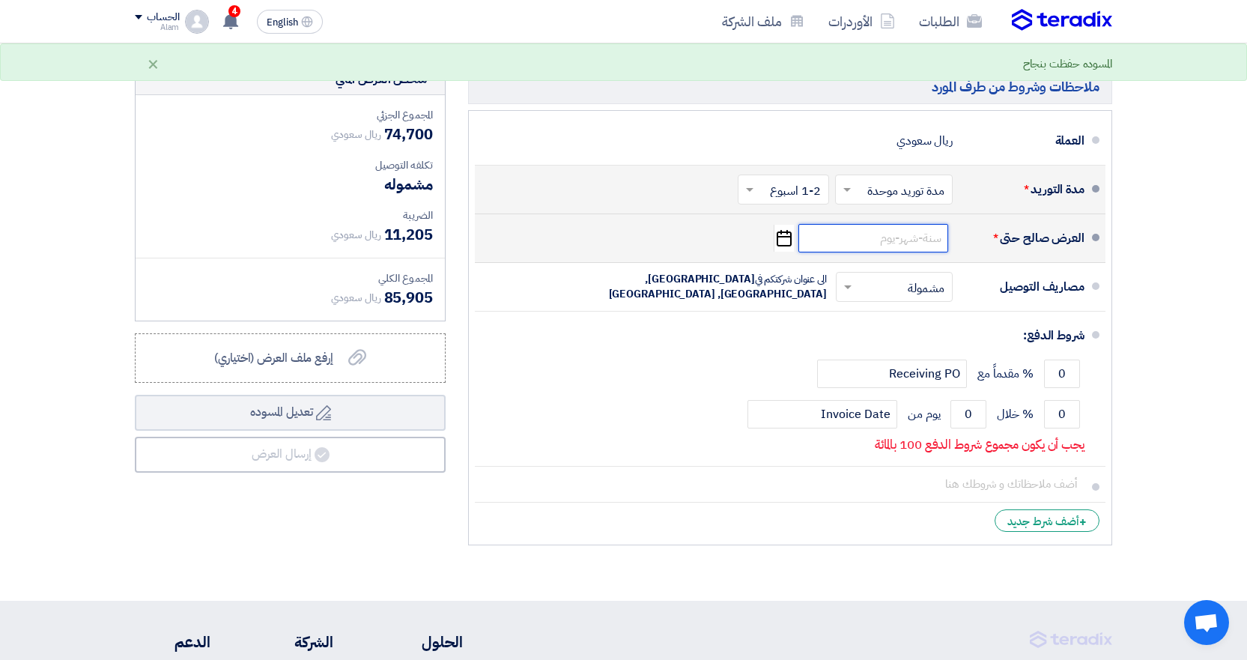
click at [891, 237] on input at bounding box center [873, 238] width 150 height 28
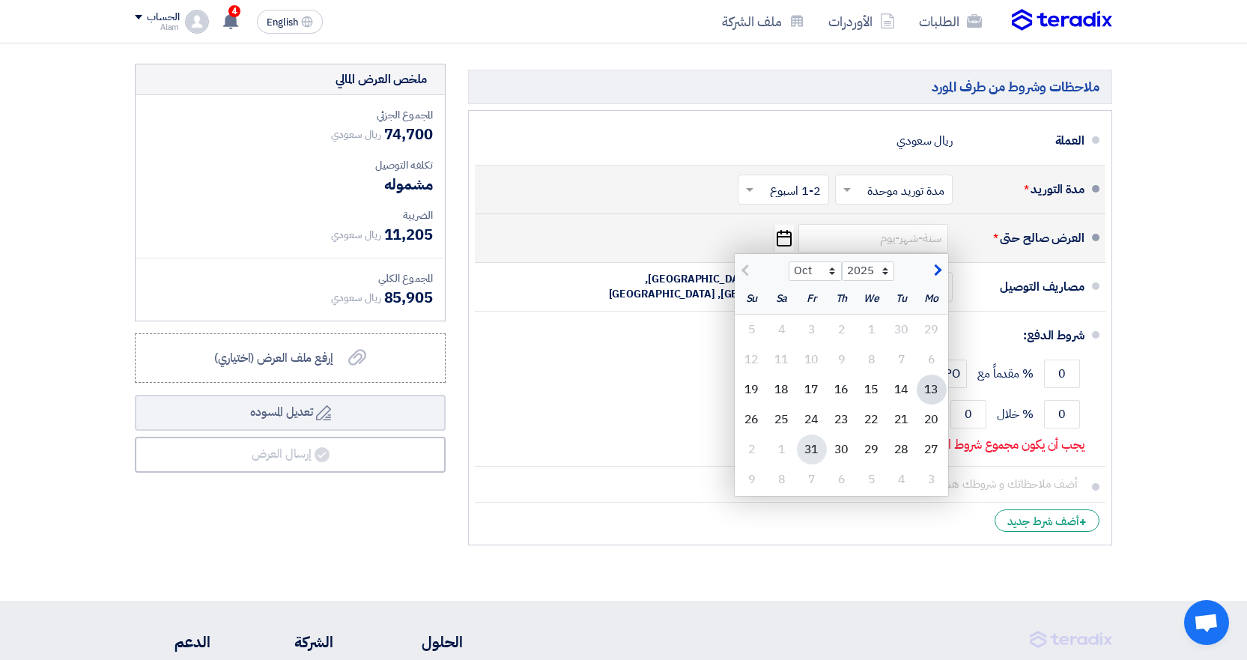
click at [817, 456] on div "31" at bounding box center [812, 449] width 30 height 30
type input "[DATE]"
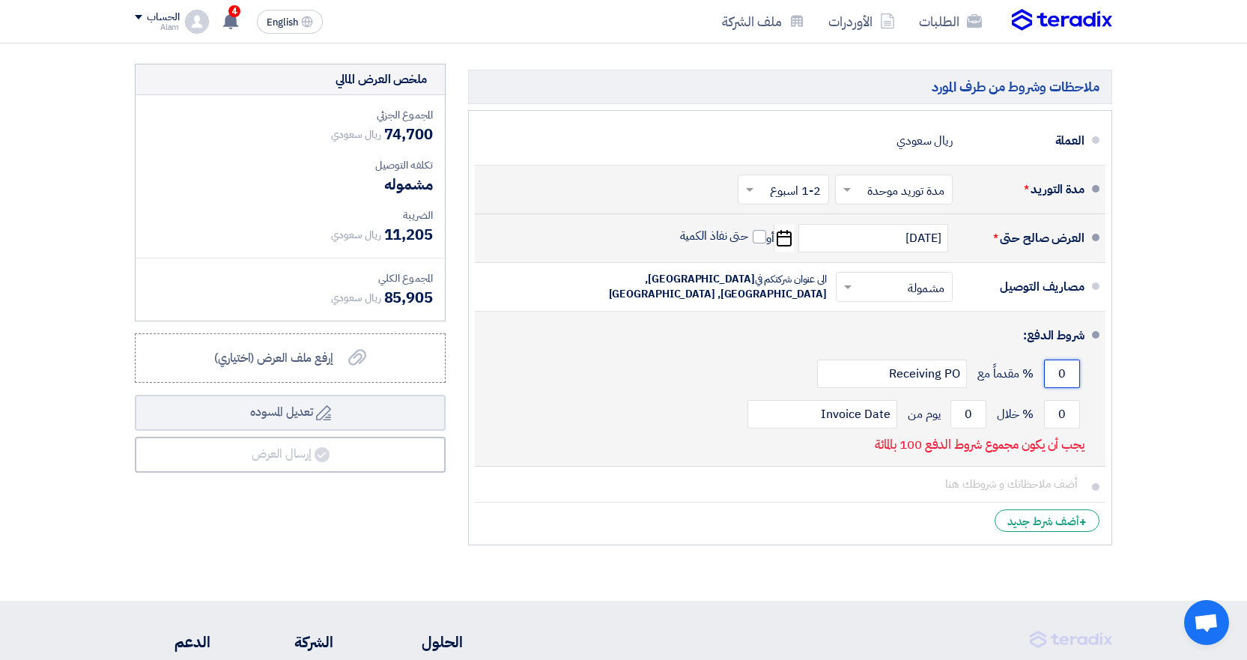
click at [1066, 368] on input "0" at bounding box center [1062, 373] width 36 height 28
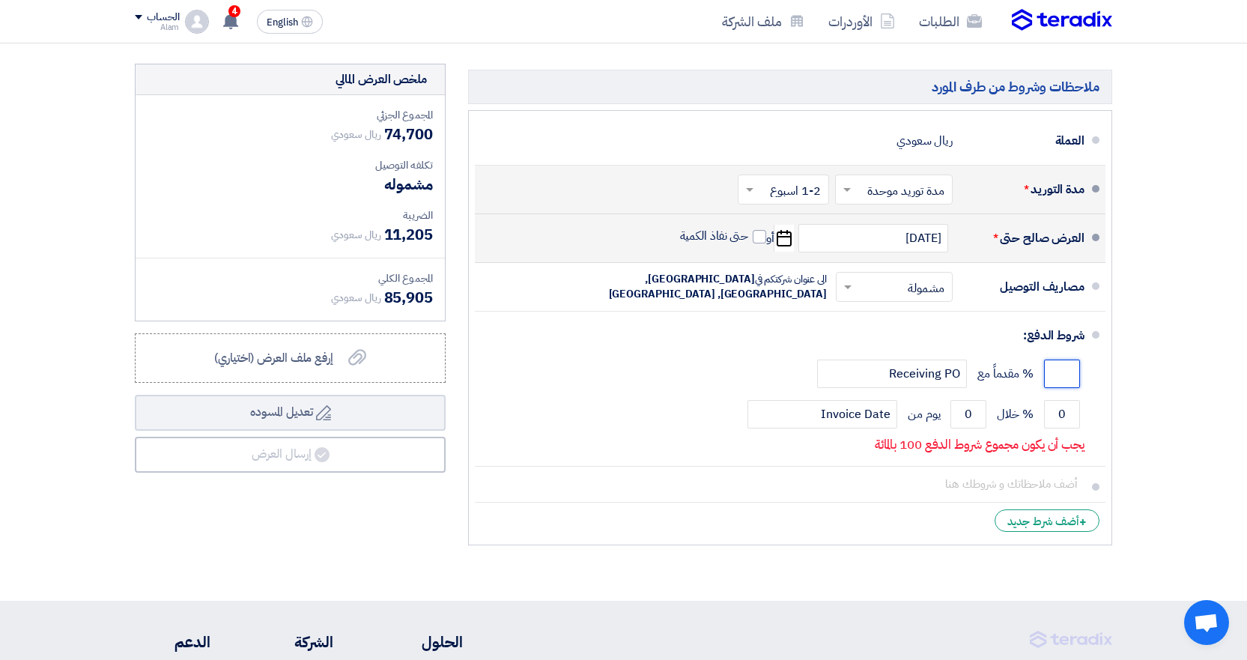
type input "0"
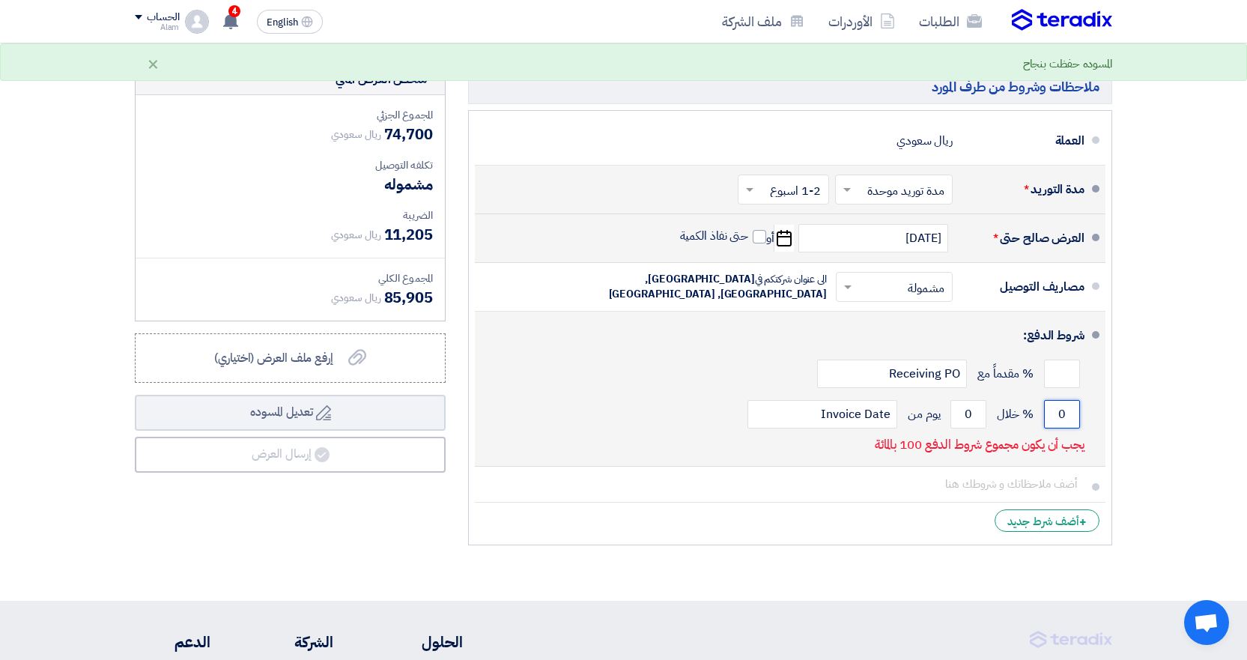
click at [1074, 416] on input "0" at bounding box center [1062, 414] width 36 height 28
type input "50"
click at [1042, 374] on div "% مقدماً مع Receiving PO" at bounding box center [785, 373] width 597 height 40
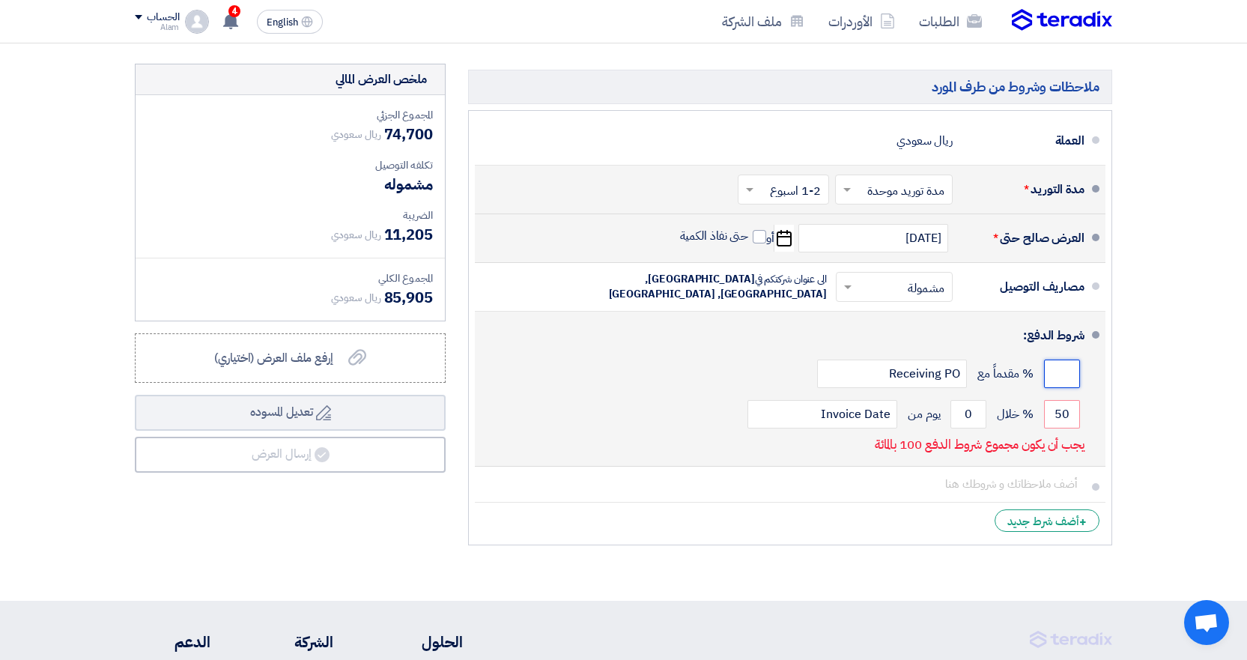
click at [1050, 377] on input "number" at bounding box center [1062, 373] width 36 height 28
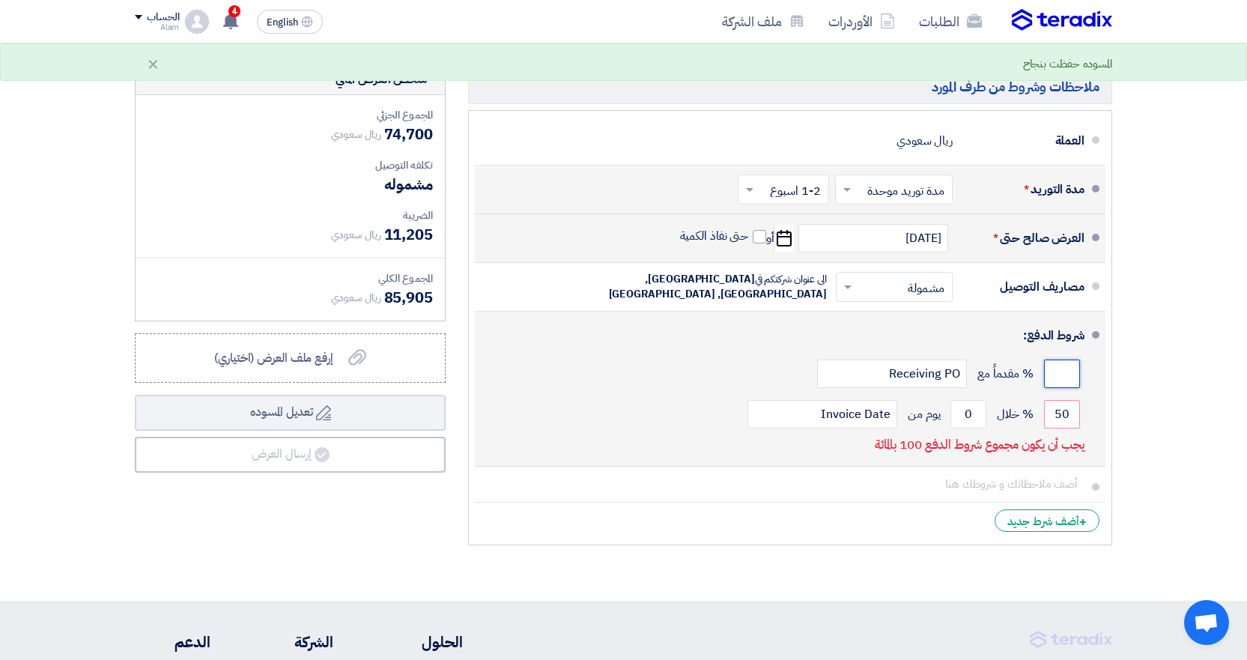
click at [1050, 377] on input "number" at bounding box center [1062, 373] width 36 height 28
type input "50"
click at [973, 386] on div "50 % مقدماً مع Receiving PO" at bounding box center [785, 373] width 597 height 40
click at [980, 401] on input "0" at bounding box center [968, 414] width 36 height 28
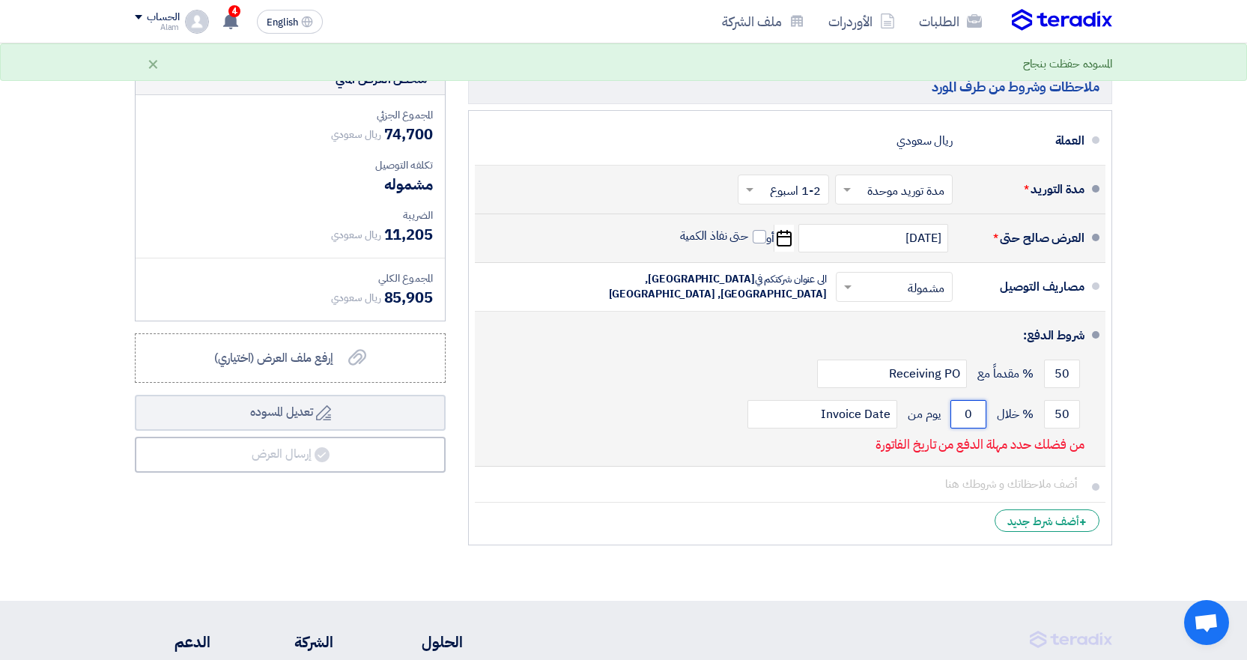
click at [980, 401] on input "0" at bounding box center [968, 414] width 36 height 28
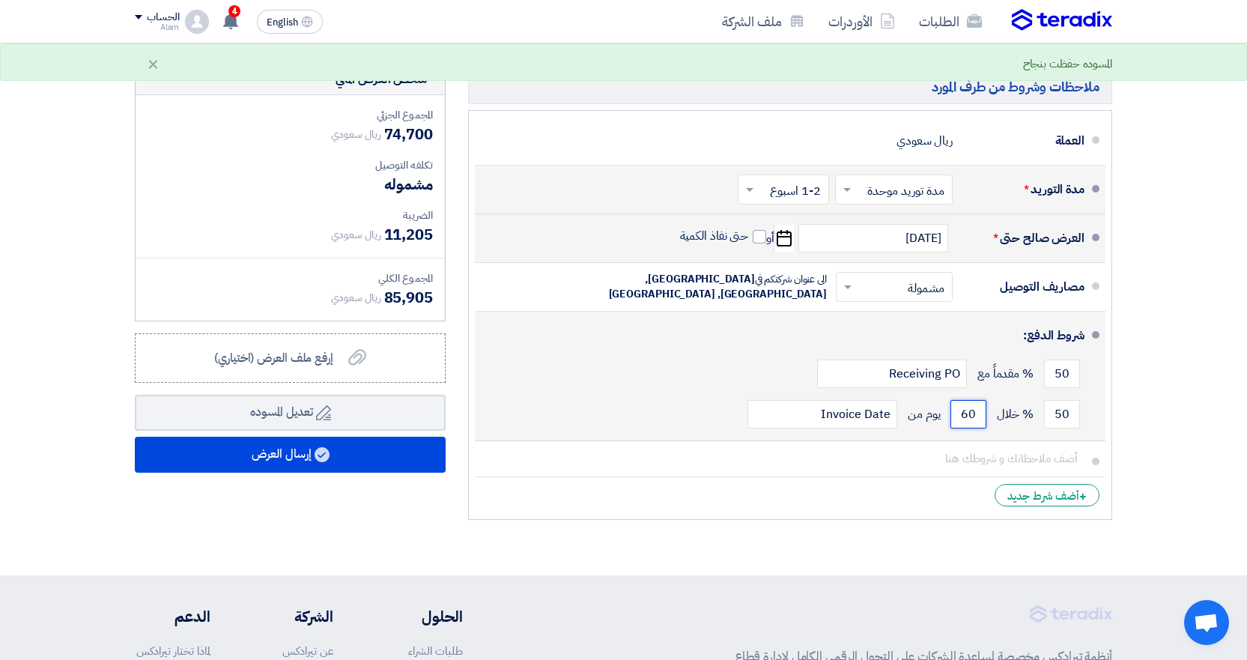
type input "60"
click at [534, 322] on div "شروط الدفع:" at bounding box center [791, 335] width 585 height 36
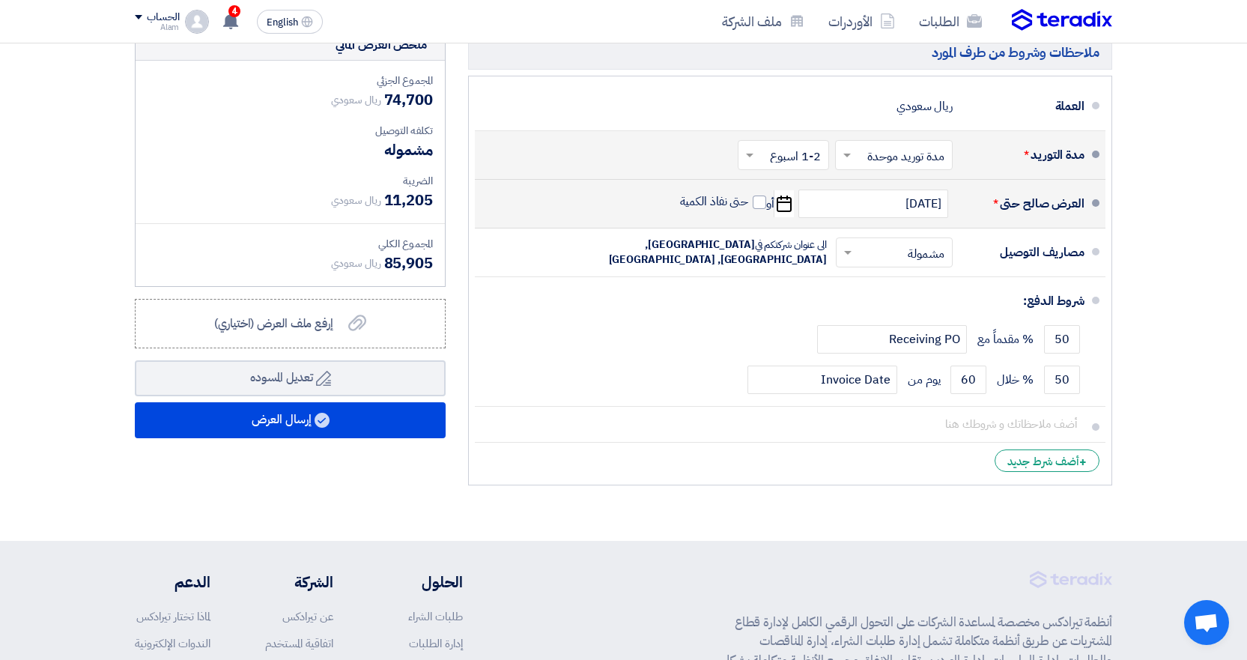
scroll to position [1348, 0]
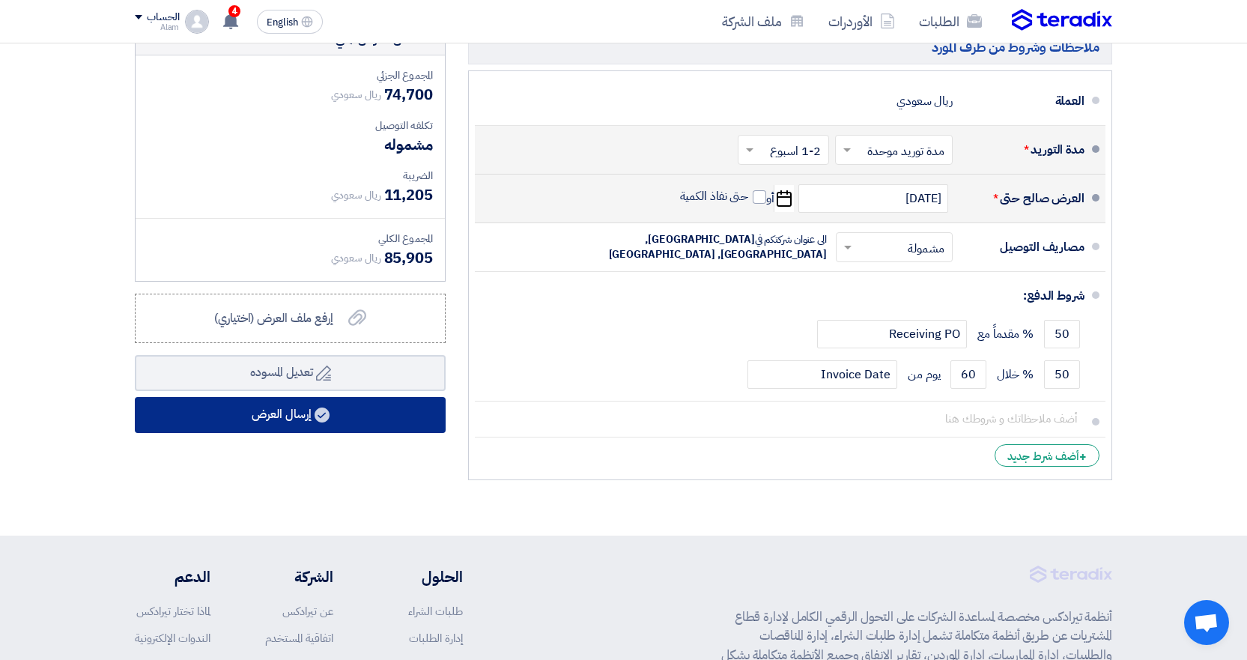
click at [338, 409] on button "إرسال العرض" at bounding box center [290, 415] width 311 height 36
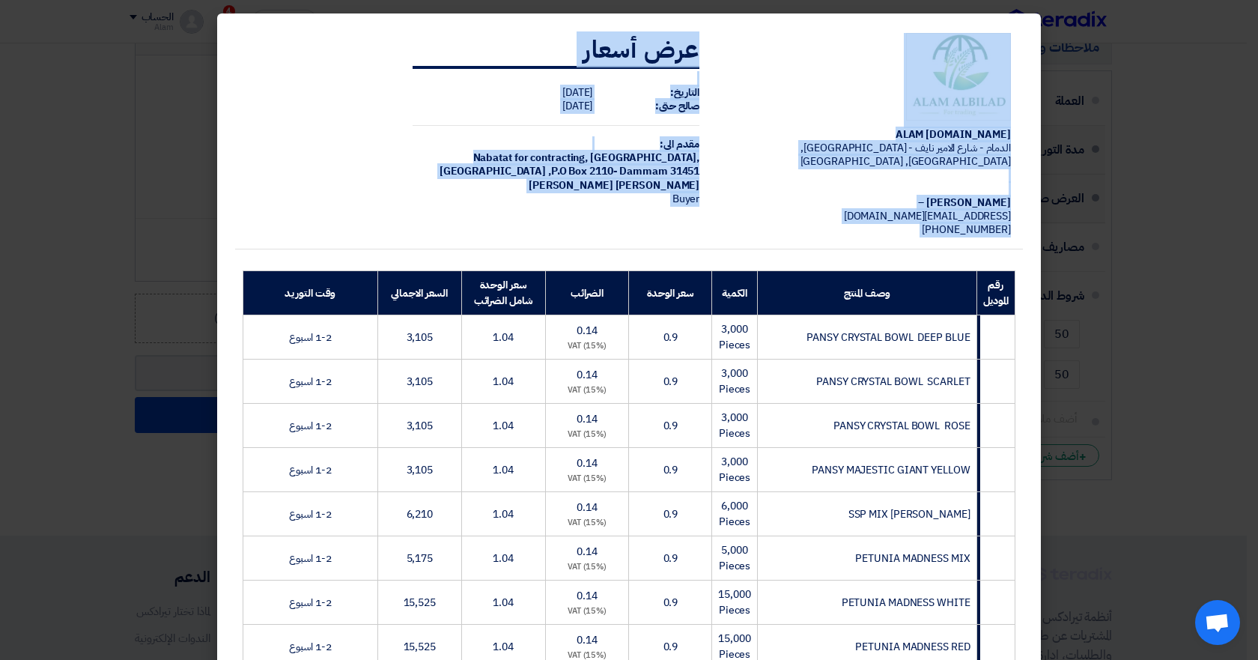
drag, startPoint x: 1227, startPoint y: 279, endPoint x: 852, endPoint y: 401, distance: 394.2
click at [930, 397] on modal-container "ALAM [DOMAIN_NAME] [GEOGRAPHIC_DATA] - شارع [GEOGRAPHIC_DATA] - [GEOGRAPHIC_DAT…" at bounding box center [629, 330] width 1258 height 660
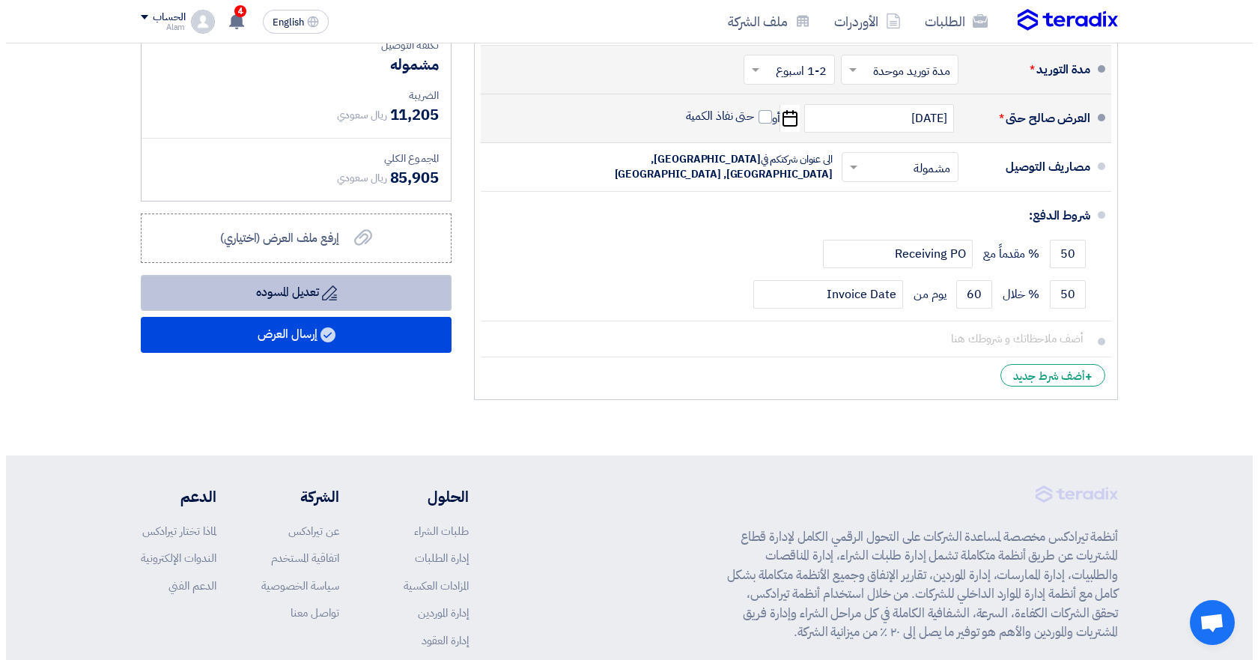
scroll to position [1422, 0]
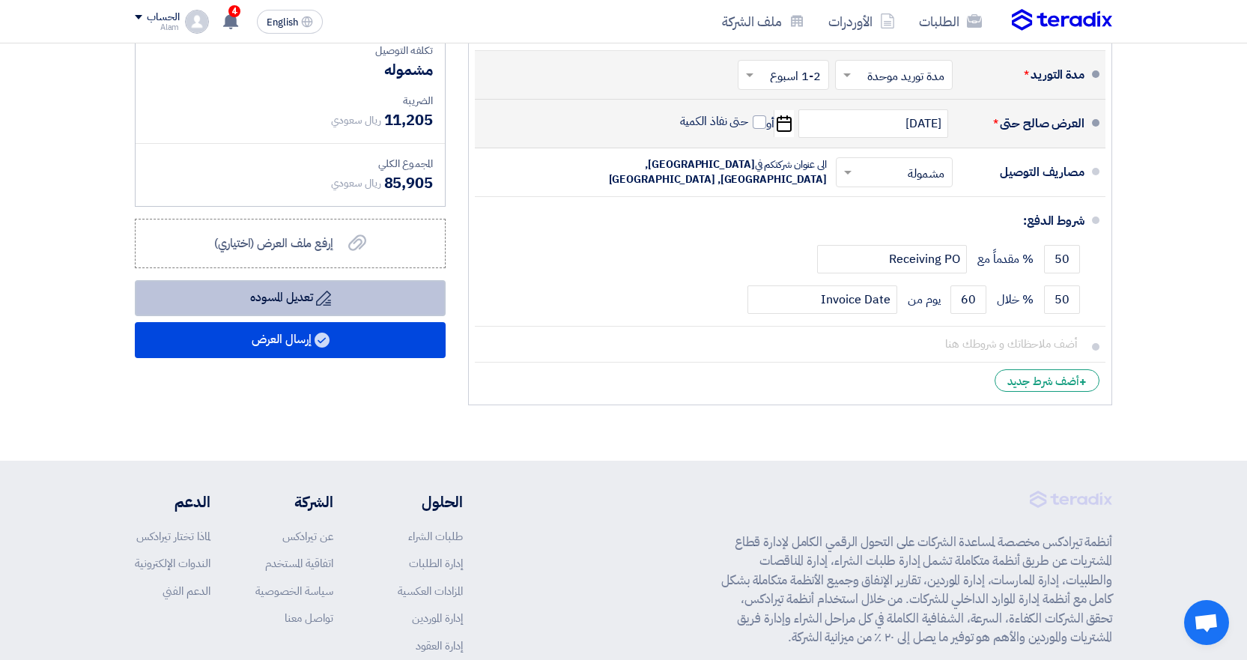
click at [387, 314] on button "Draft تعديل المسوده" at bounding box center [290, 298] width 311 height 36
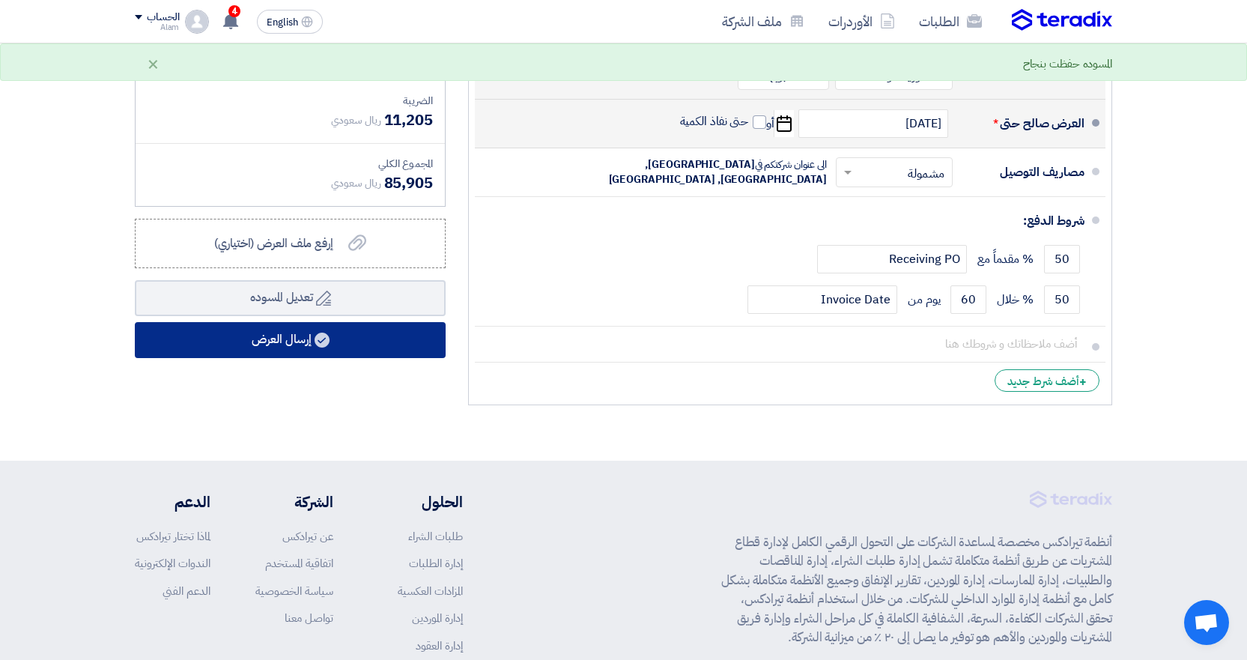
click at [387, 331] on button "إرسال العرض" at bounding box center [290, 340] width 311 height 36
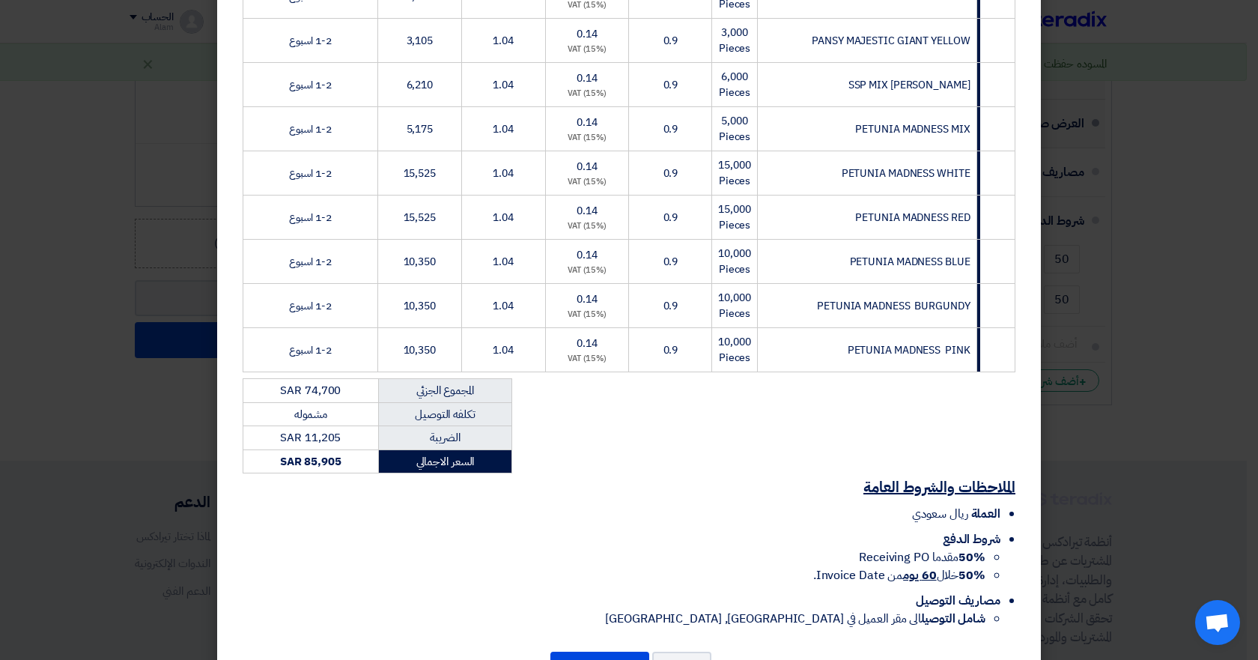
scroll to position [479, 0]
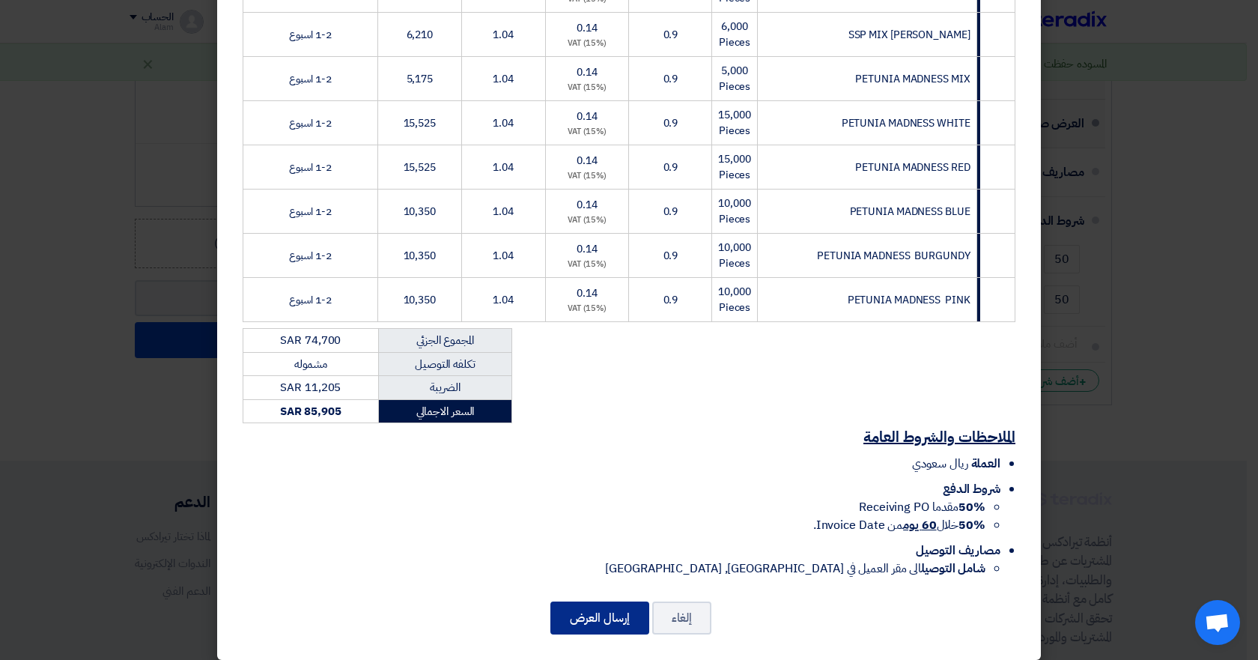
click at [591, 601] on button "إرسال العرض" at bounding box center [599, 617] width 99 height 33
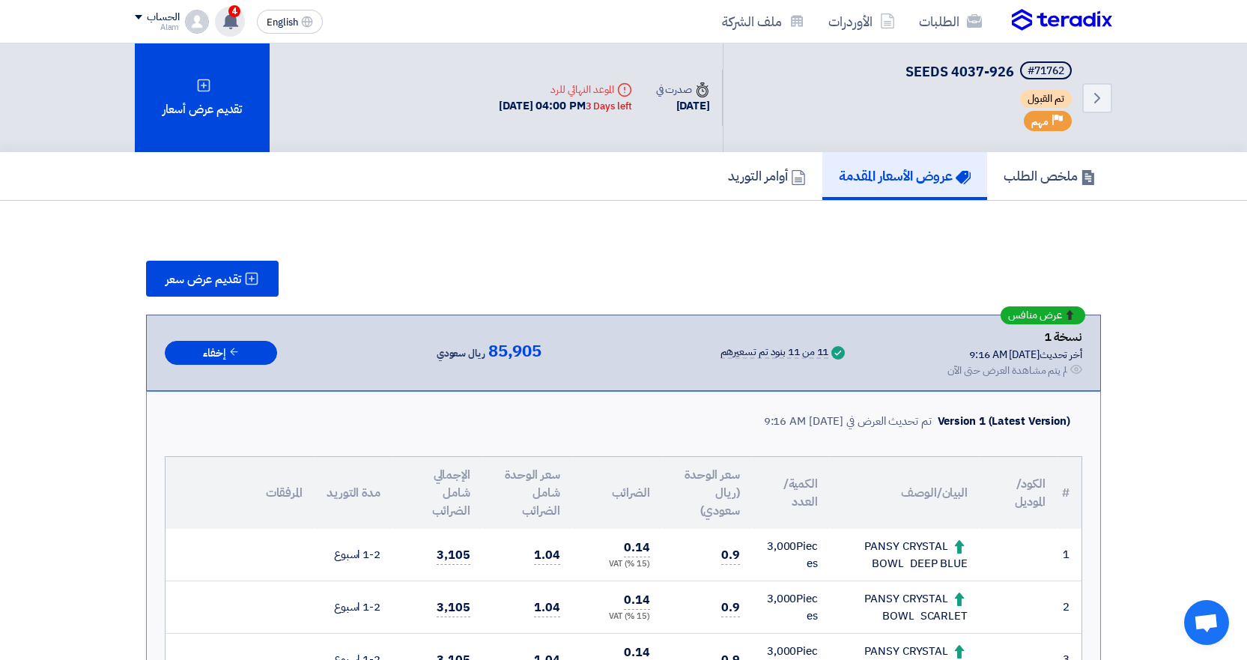
click at [236, 22] on use at bounding box center [230, 21] width 15 height 16
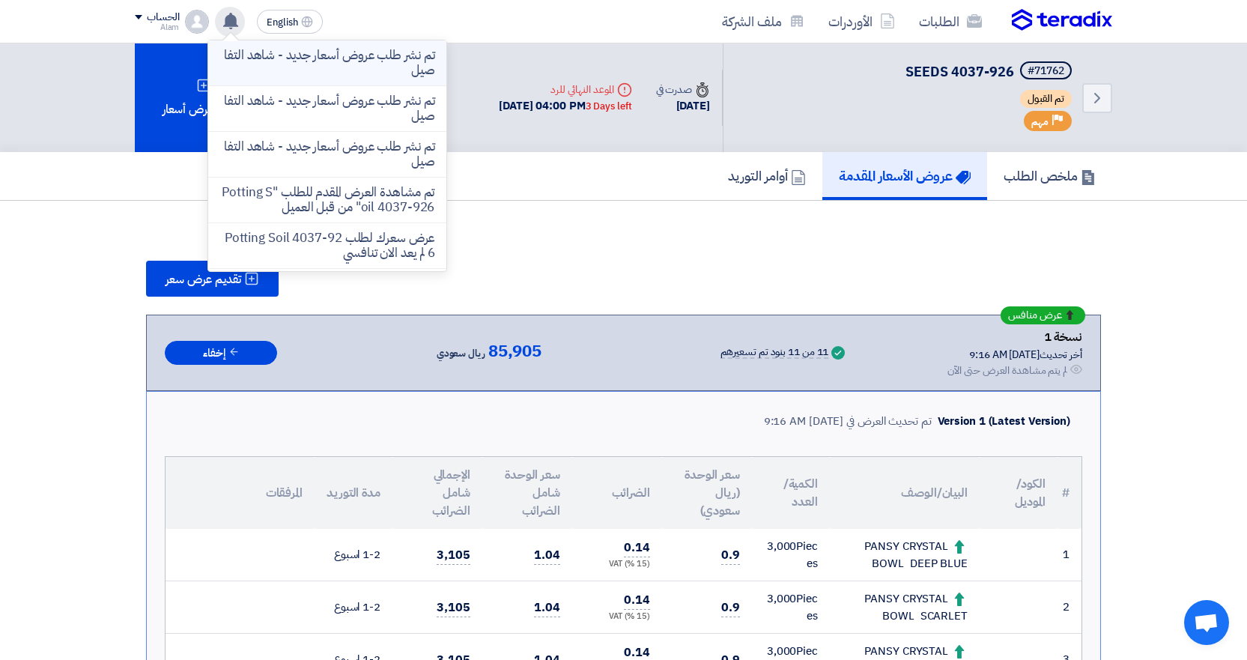
click at [349, 75] on p "تم نشر طلب عروض أسعار جديد - شاهد التفاصيل" at bounding box center [327, 63] width 214 height 30
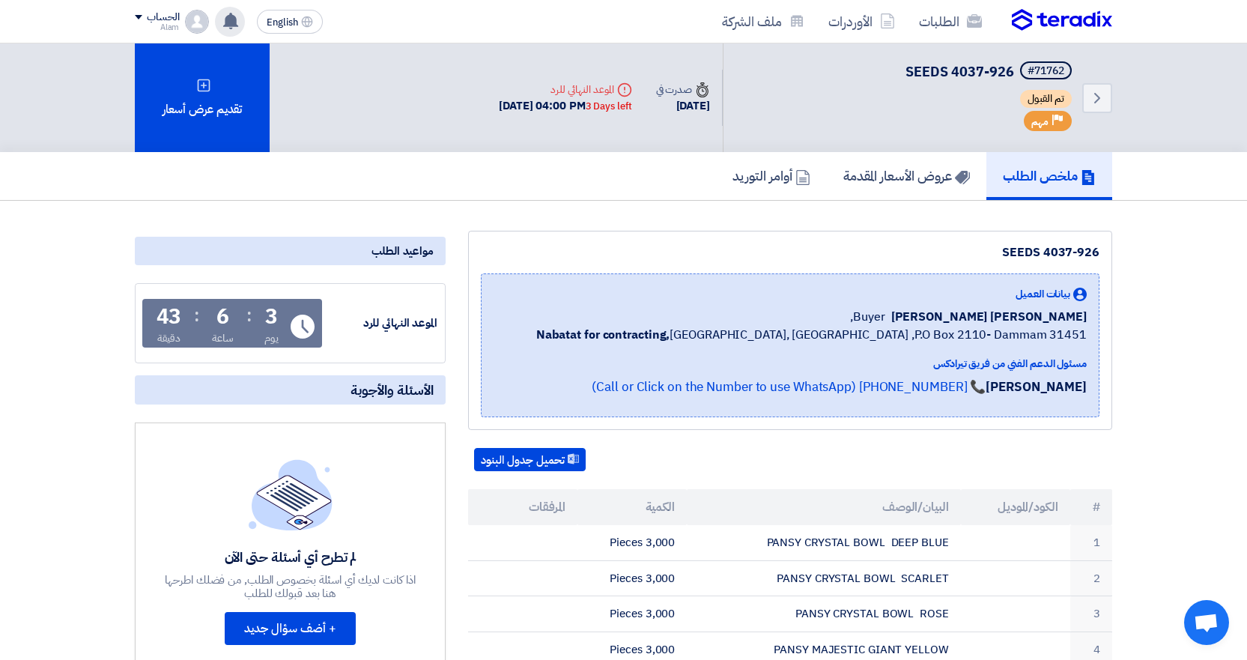
click at [235, 30] on div "تم نشر طلب عروض أسعار جديد - شاهد التفاصيل 16 hours ago تم نشر طلب عروض أسعار ج…" at bounding box center [230, 22] width 30 height 30
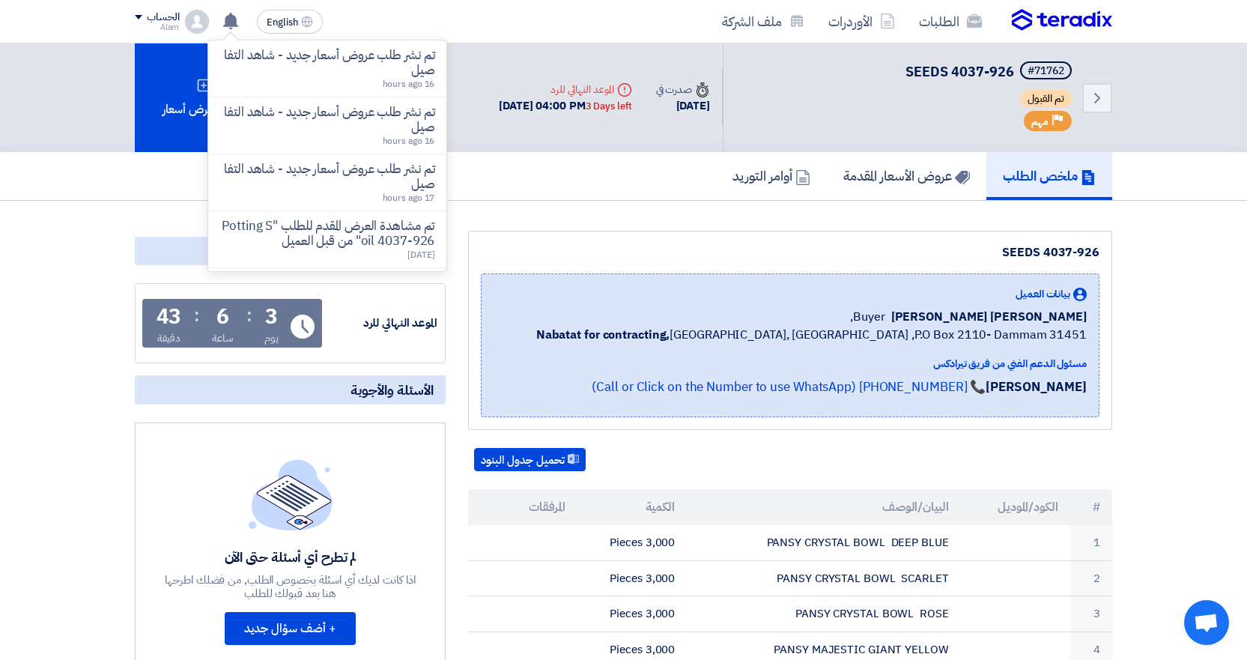
click at [282, 109] on p "تم نشر طلب عروض أسعار جديد - شاهد التفاصيل" at bounding box center [327, 120] width 214 height 30
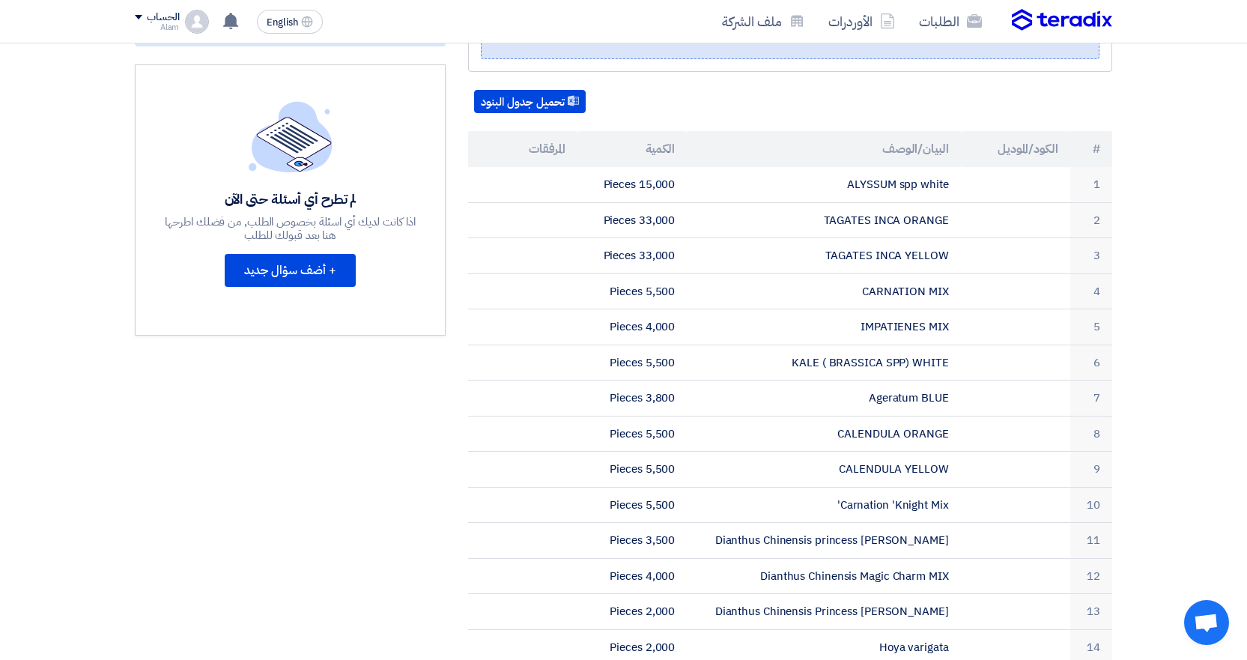
scroll to position [356, 0]
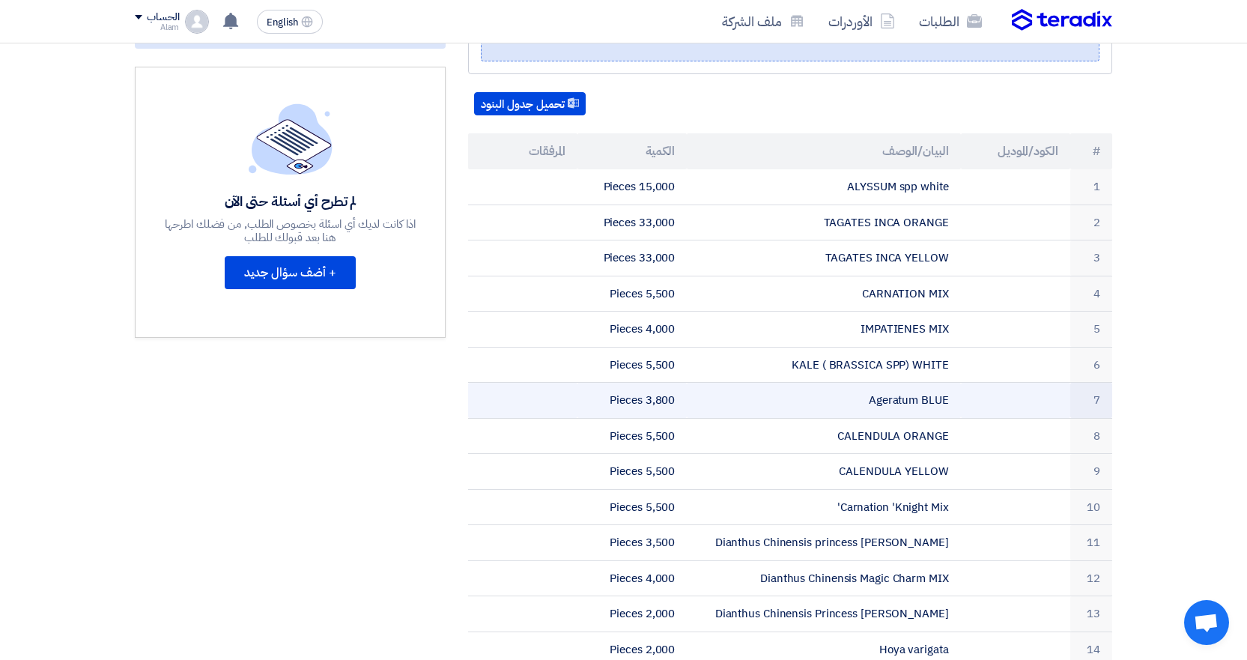
click at [903, 397] on td "Ageratum BLUE" at bounding box center [823, 401] width 273 height 36
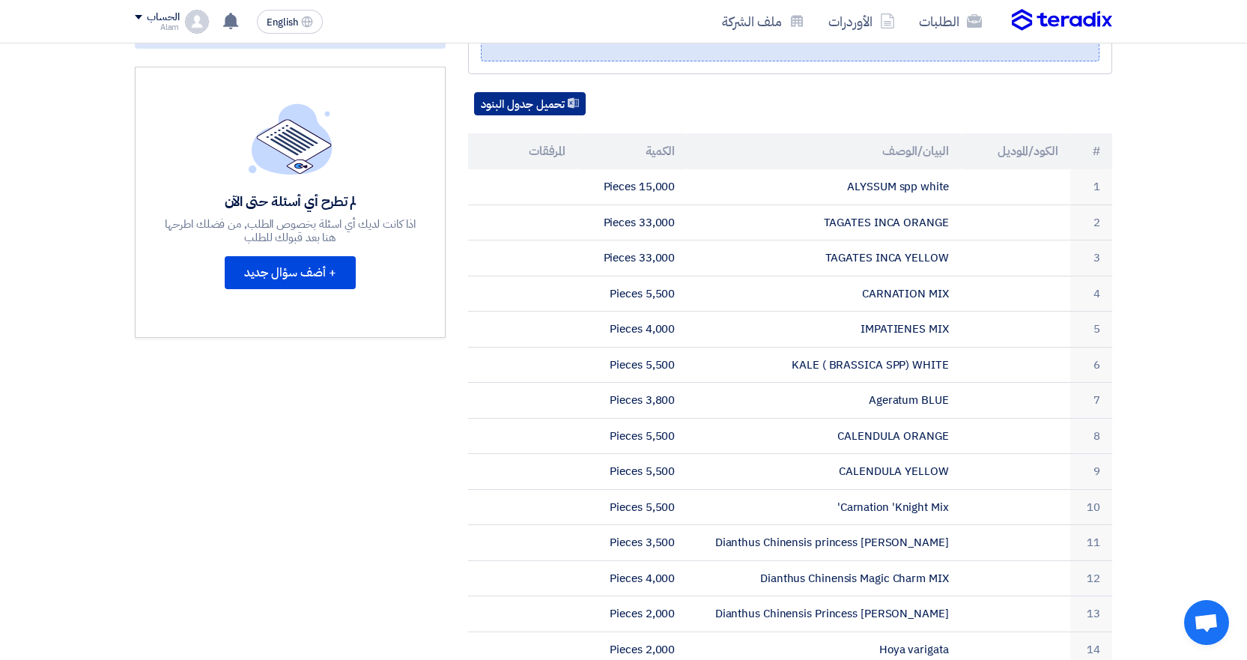
click at [523, 104] on button "تحميل جدول البنود" at bounding box center [530, 104] width 112 height 24
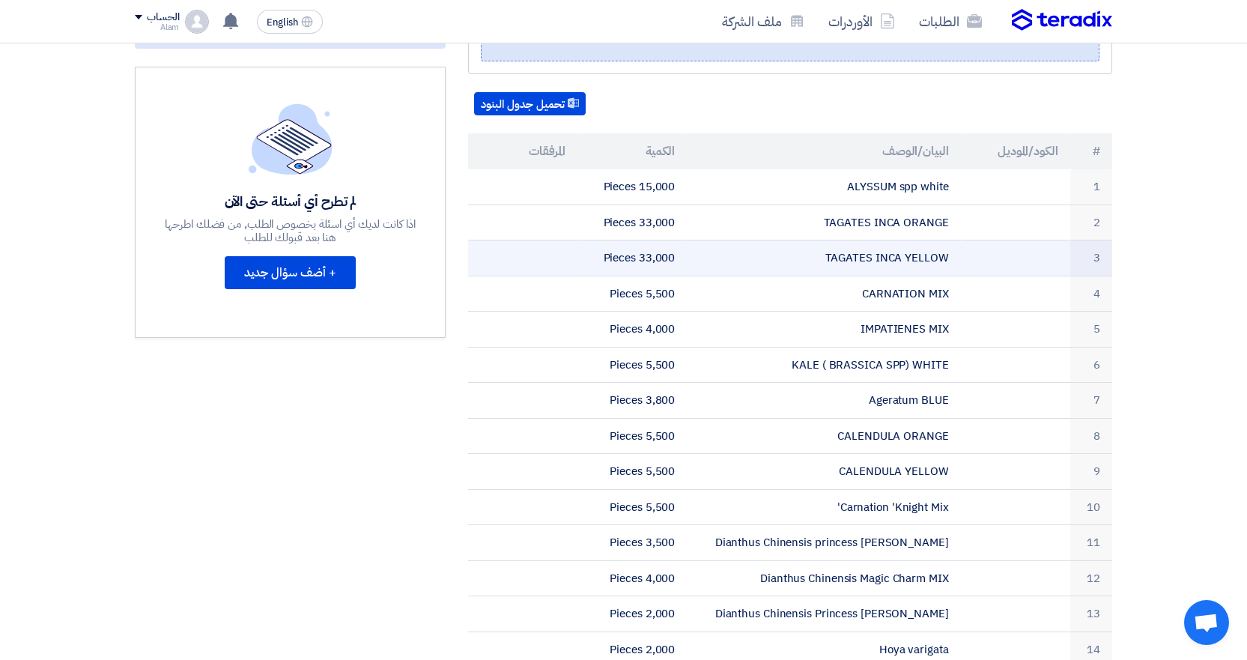
click at [749, 267] on td "TAGATES INCA YELLOW" at bounding box center [823, 258] width 273 height 36
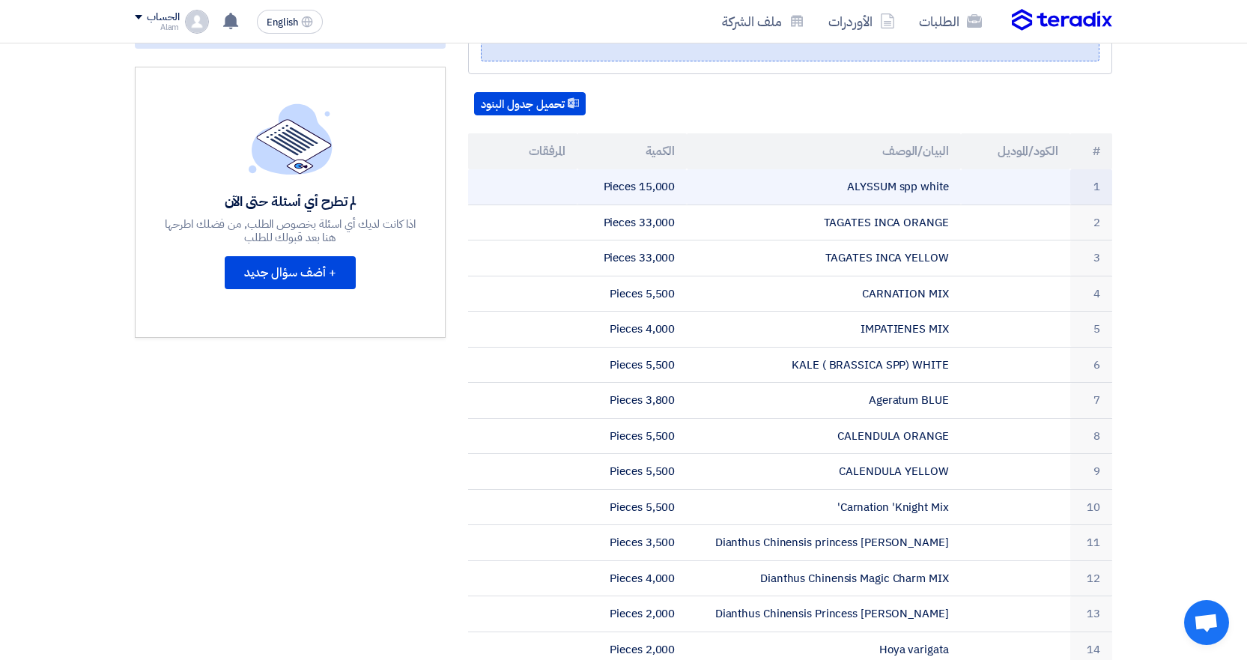
click at [917, 204] on tbody "1 ALYSSUM spp white 15,000 Pieces 2 TAGATES INCA ORANGE 33,000 Pieces 3 TAGATES…" at bounding box center [790, 417] width 644 height 497
click at [913, 184] on td "ALYSSUM spp white" at bounding box center [823, 186] width 273 height 35
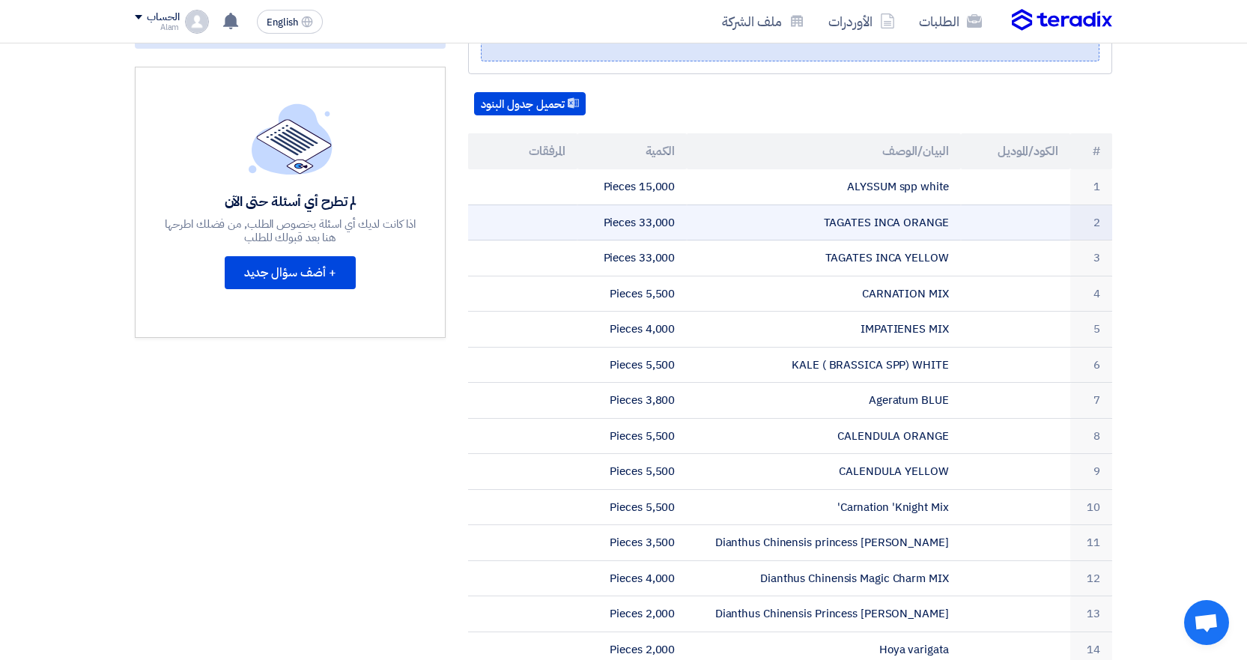
click at [893, 218] on td "TAGATES INCA ORANGE" at bounding box center [823, 222] width 273 height 36
copy tr "TAGATES INCA ORANGE"
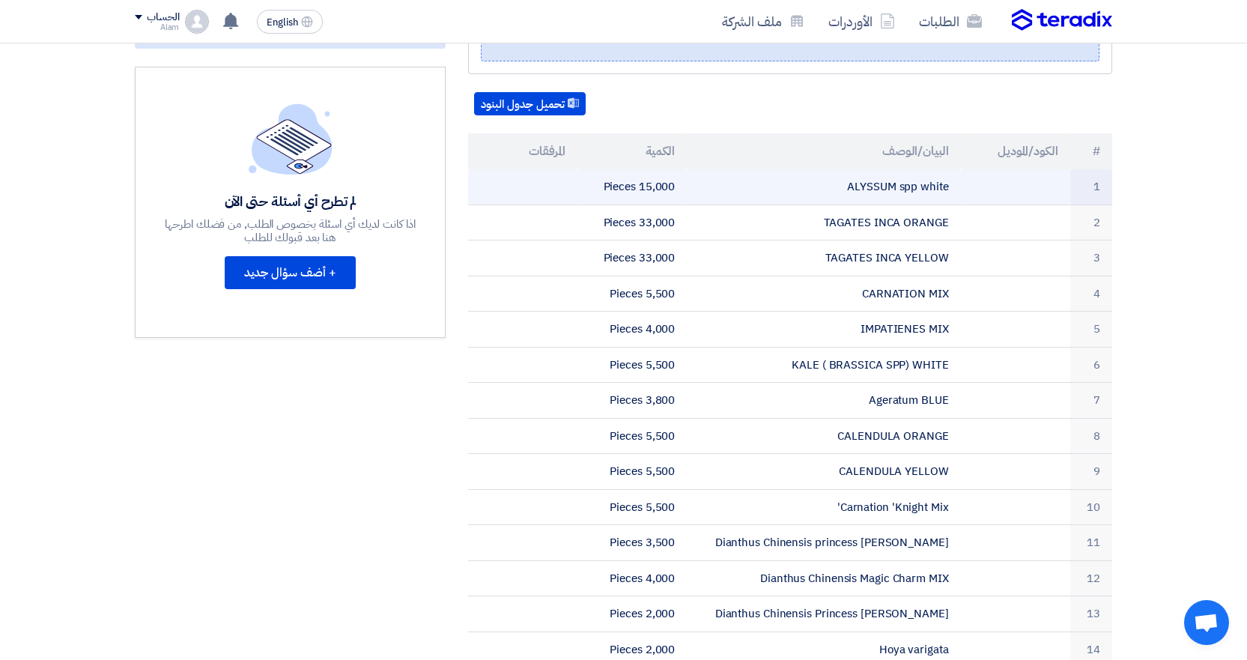
click at [941, 192] on td "ALYSSUM spp white" at bounding box center [823, 186] width 273 height 35
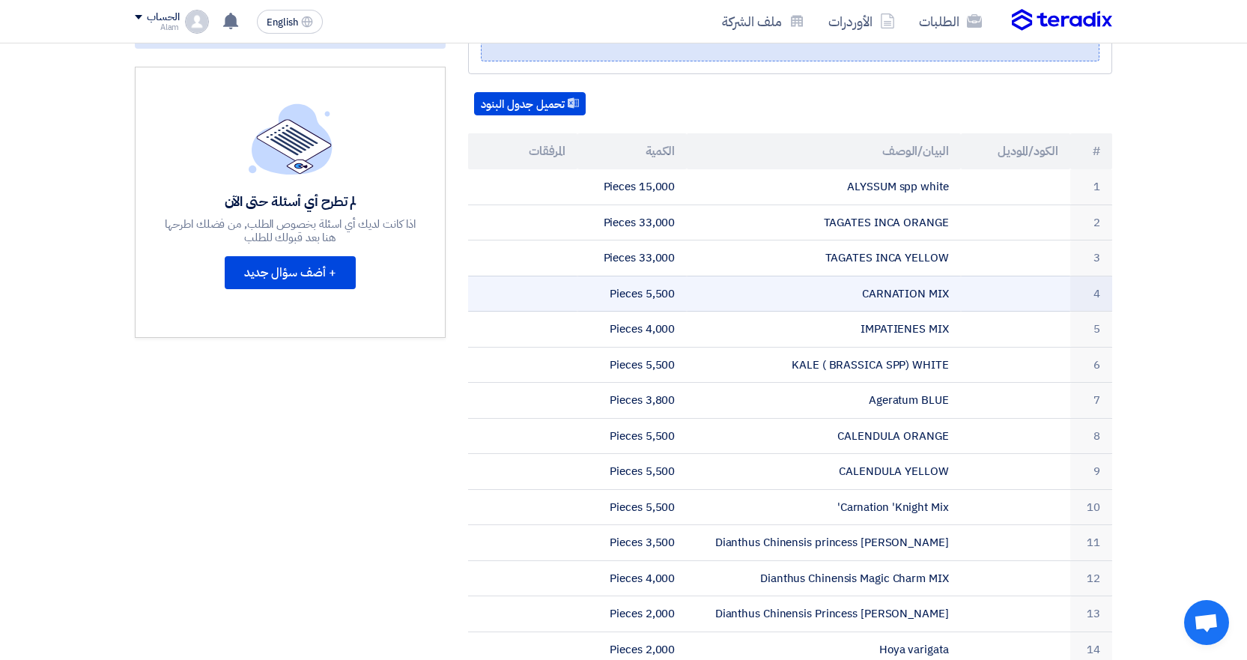
click at [865, 292] on td "CARNATION MIX" at bounding box center [823, 294] width 273 height 36
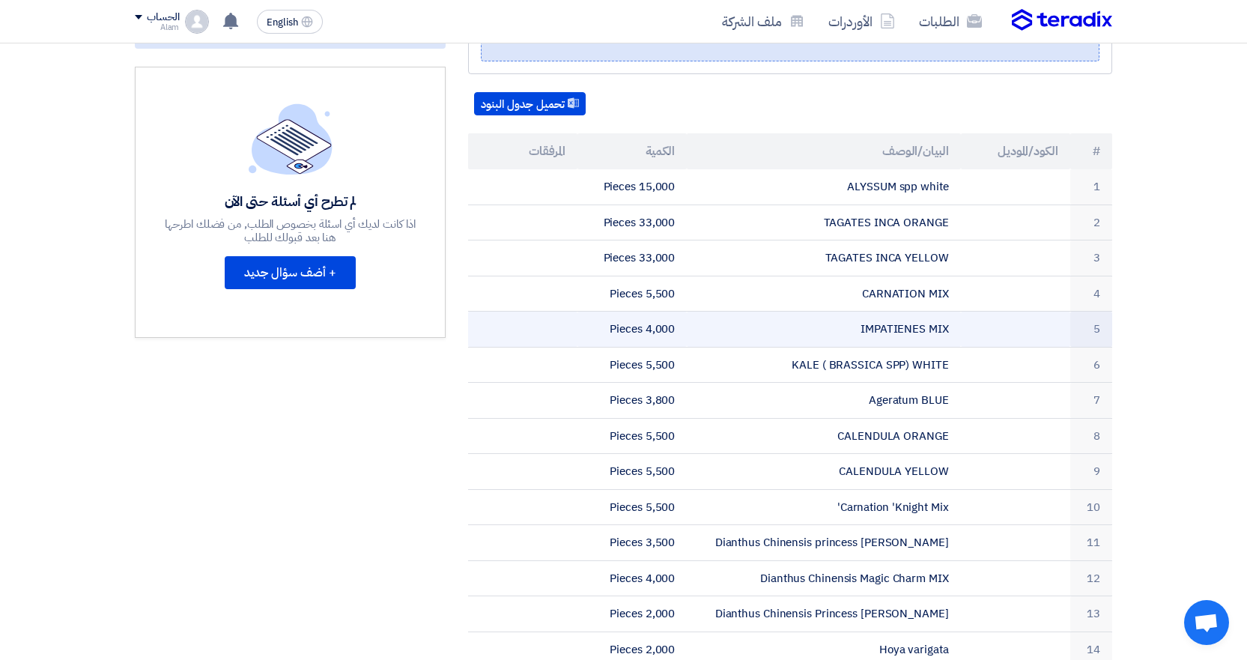
click at [900, 329] on td "IMPATIENES MIX" at bounding box center [823, 329] width 273 height 36
click at [901, 328] on td "IMPATIENES MIX" at bounding box center [823, 329] width 273 height 36
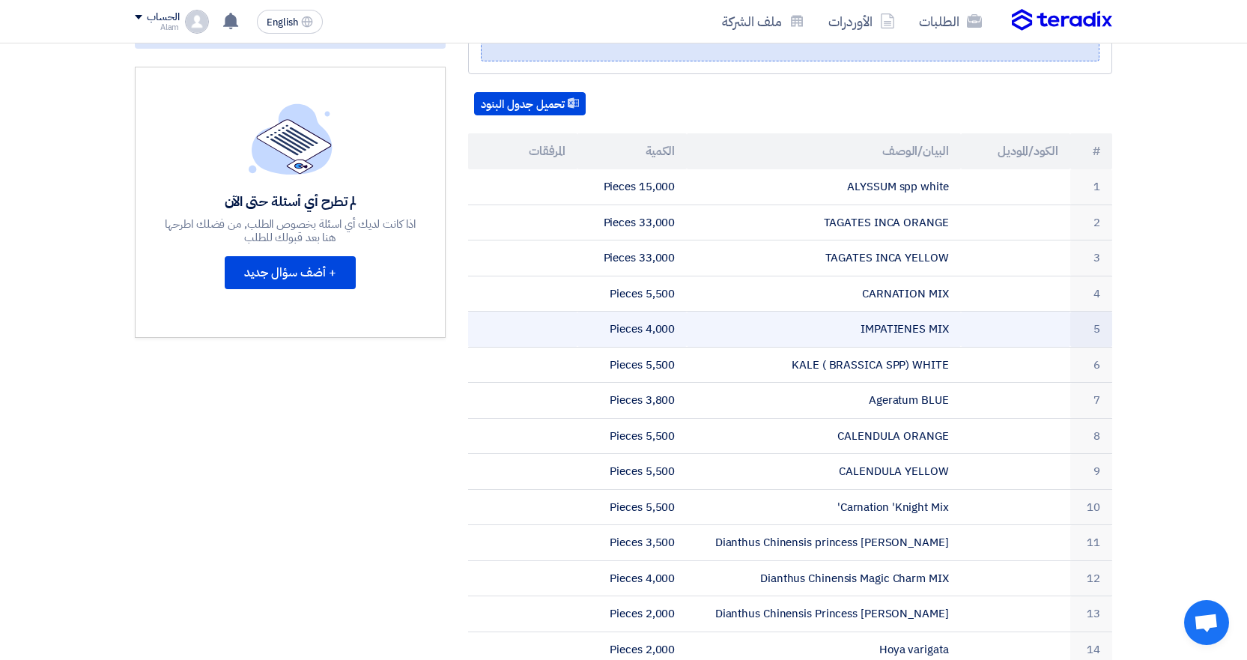
click at [901, 328] on td "IMPATIENES MIX" at bounding box center [823, 329] width 273 height 36
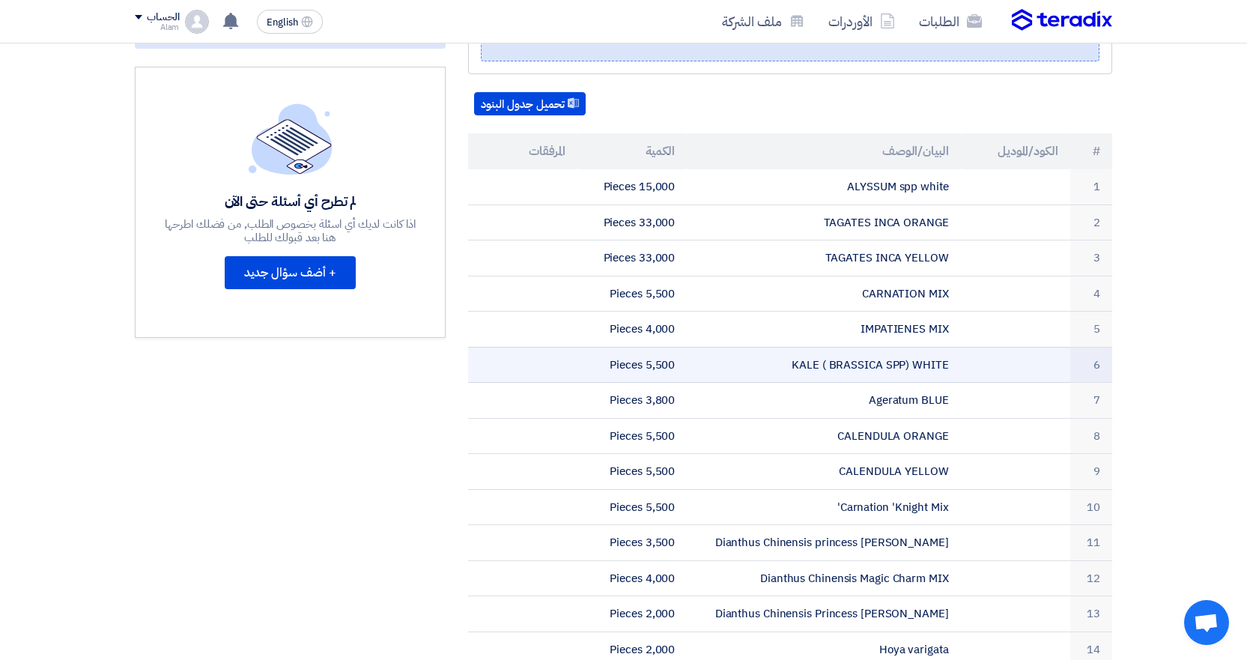
click at [876, 366] on td "KALE ( BRASSICA SPP) WHITE" at bounding box center [823, 365] width 273 height 36
